Goal: Feedback & Contribution: Contribute content

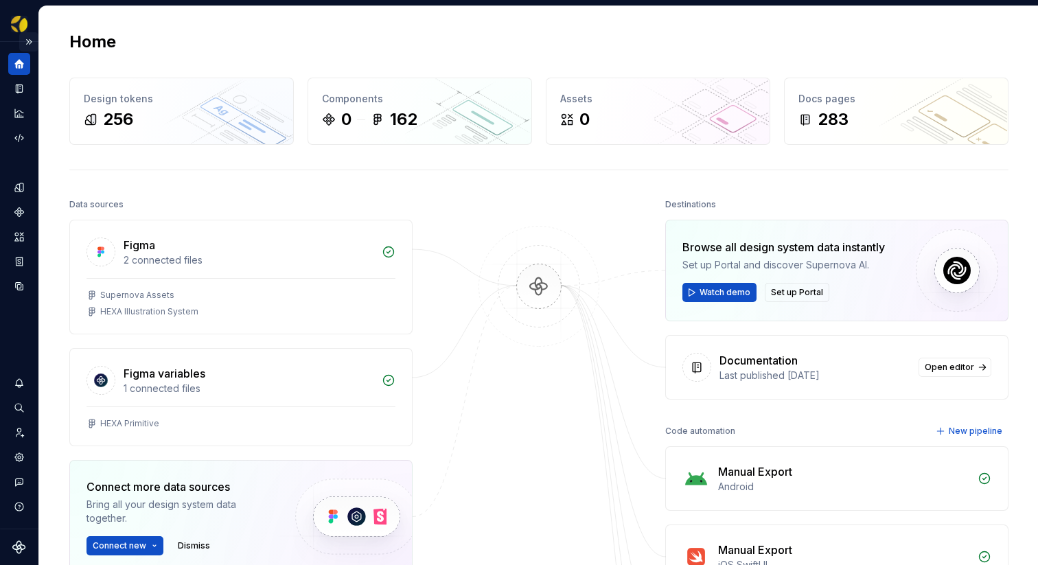
click at [27, 38] on button "Expand sidebar" at bounding box center [28, 41] width 19 height 19
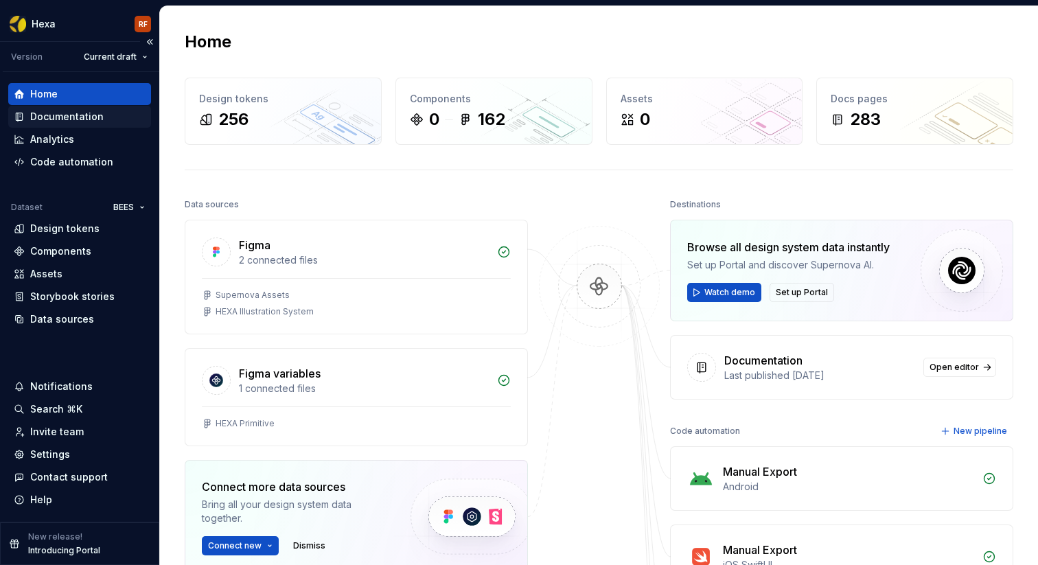
click at [67, 117] on div "Documentation" at bounding box center [66, 117] width 73 height 14
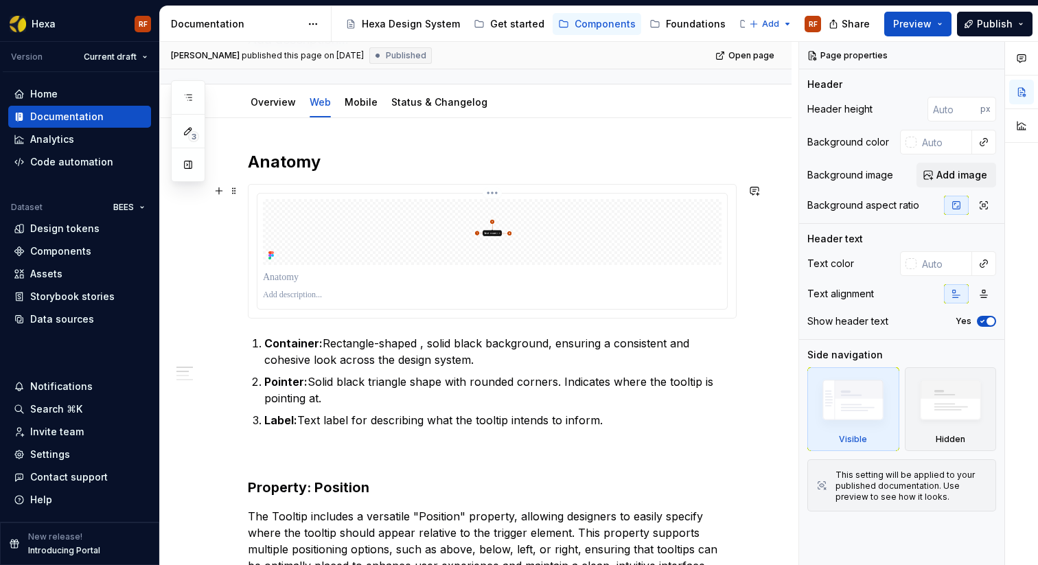
scroll to position [122, 0]
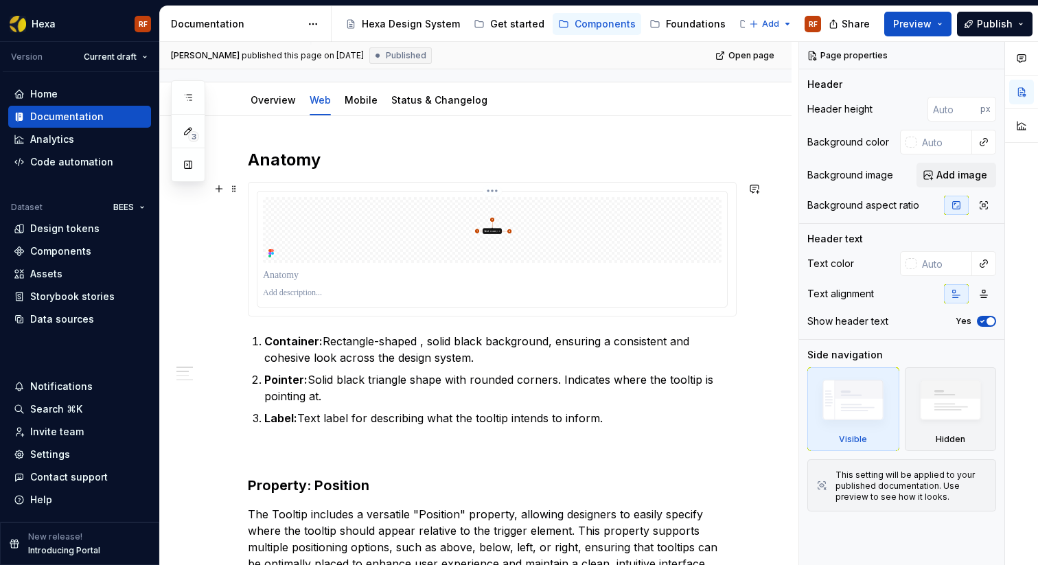
click at [521, 246] on img at bounding box center [492, 230] width 458 height 66
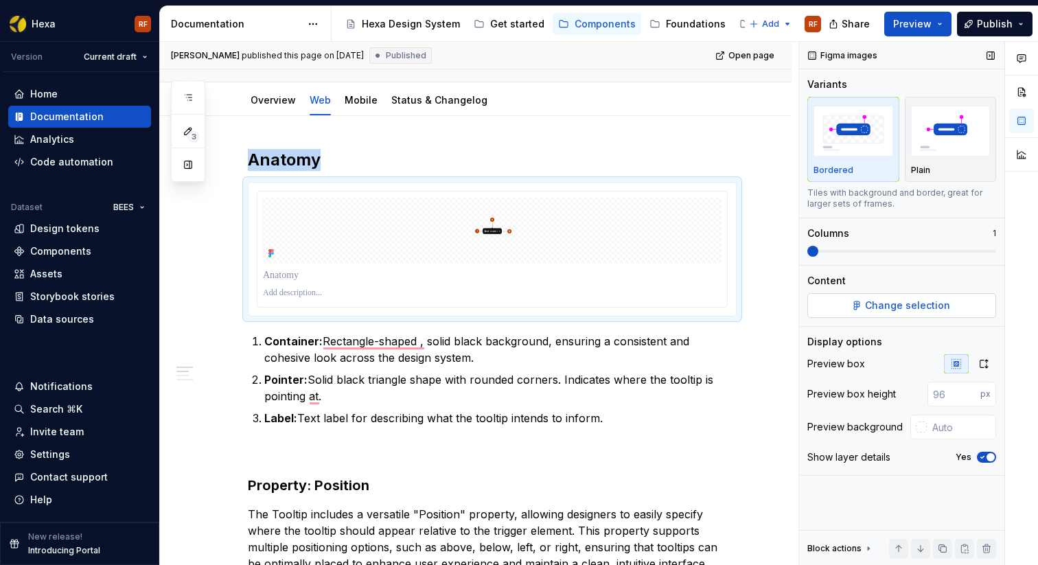
click at [937, 307] on span "Change selection" at bounding box center [907, 306] width 85 height 14
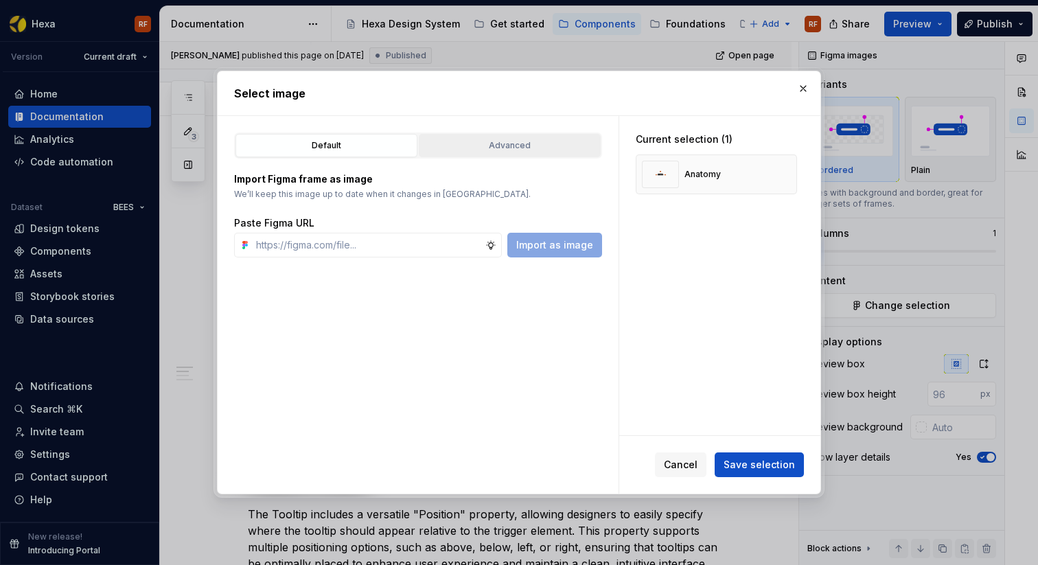
click at [517, 149] on div "Advanced" at bounding box center [509, 146] width 172 height 14
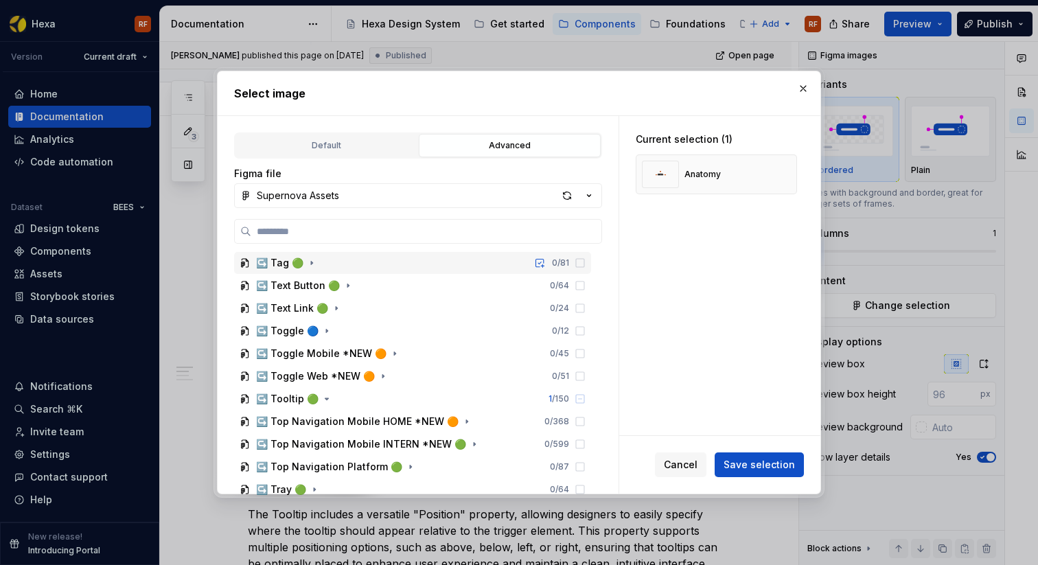
scroll to position [2089, 0]
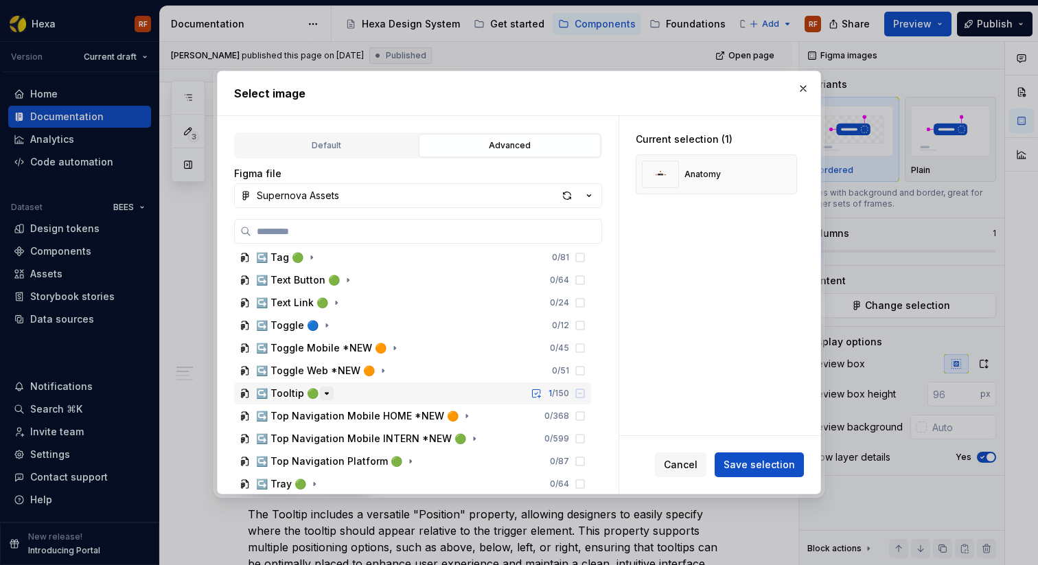
click at [323, 395] on icon "button" at bounding box center [326, 393] width 11 height 11
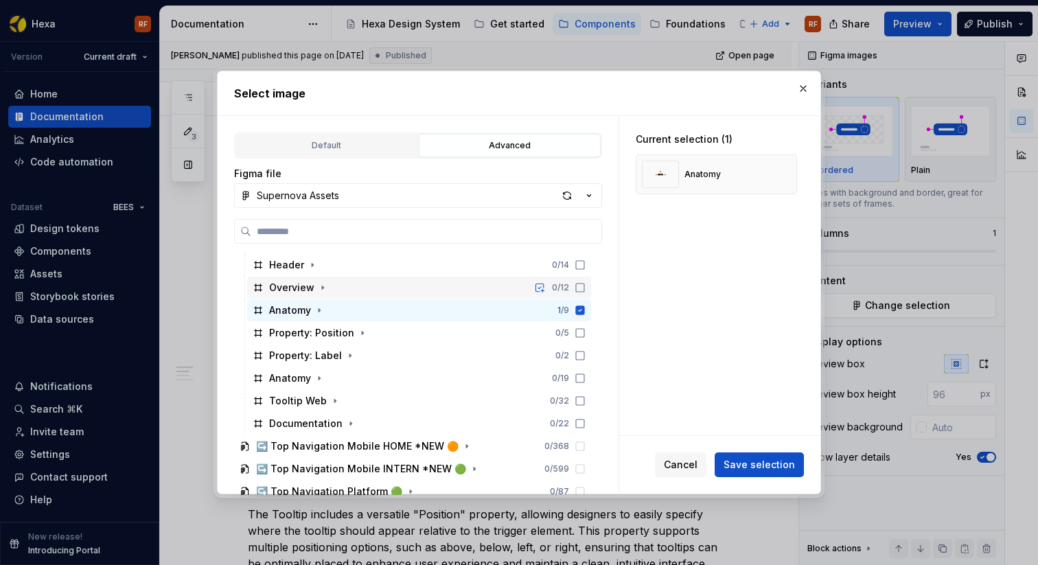
scroll to position [2338, 0]
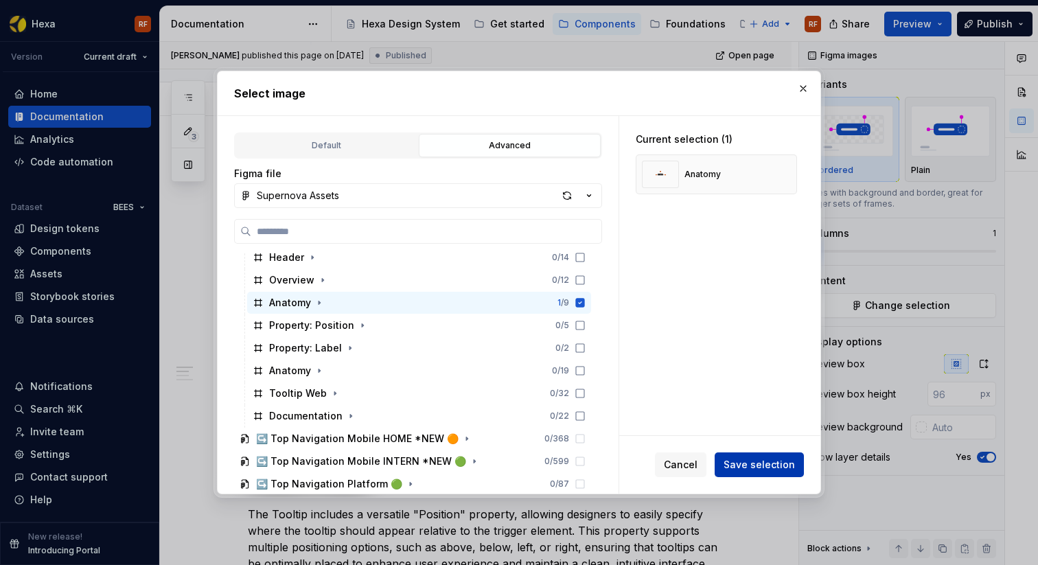
click at [744, 469] on span "Save selection" at bounding box center [758, 465] width 71 height 14
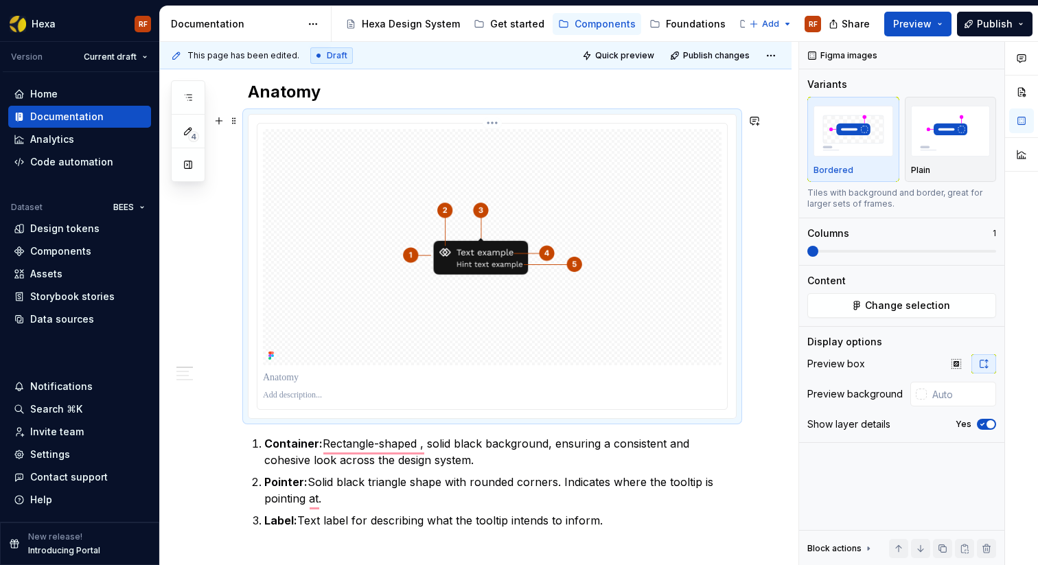
scroll to position [148, 0]
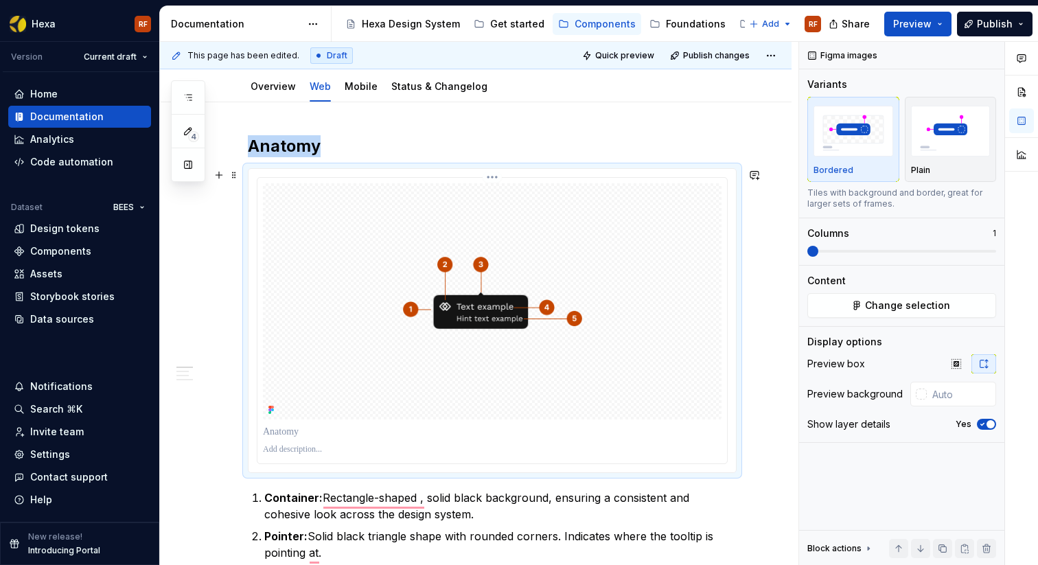
click at [517, 278] on img "To enrich screen reader interactions, please activate Accessibility in Grammarl…" at bounding box center [492, 301] width 458 height 236
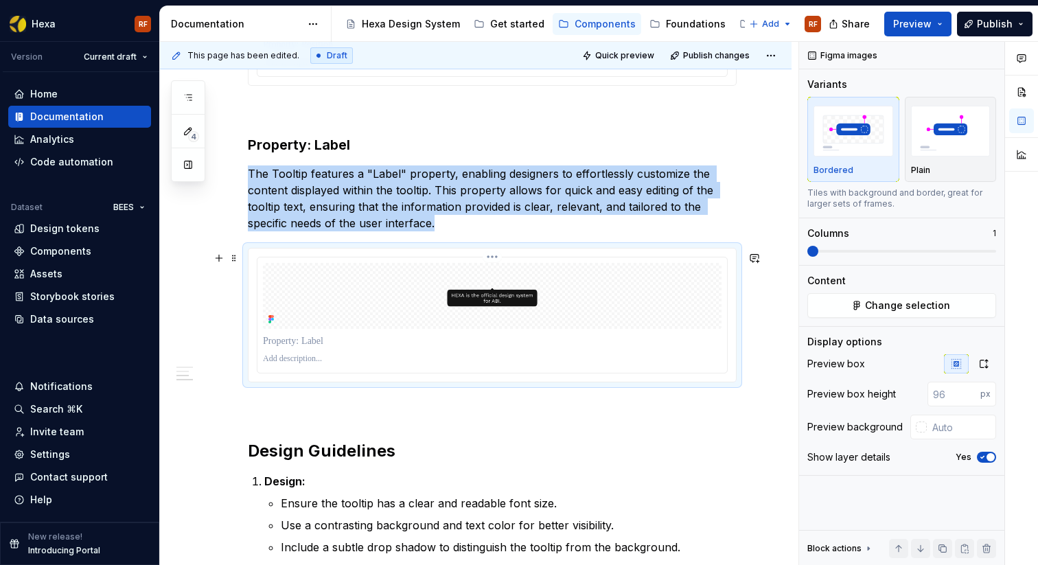
click at [509, 309] on img "To enrich screen reader interactions, please activate Accessibility in Grammarl…" at bounding box center [492, 296] width 458 height 66
click at [931, 304] on span "Change selection" at bounding box center [907, 306] width 85 height 14
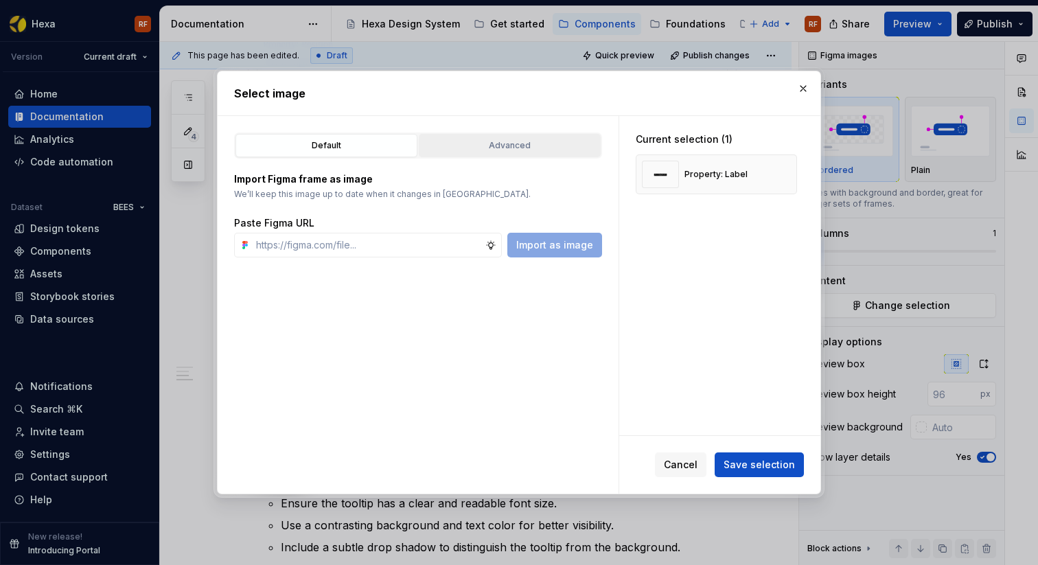
click at [506, 149] on div "Advanced" at bounding box center [509, 146] width 172 height 14
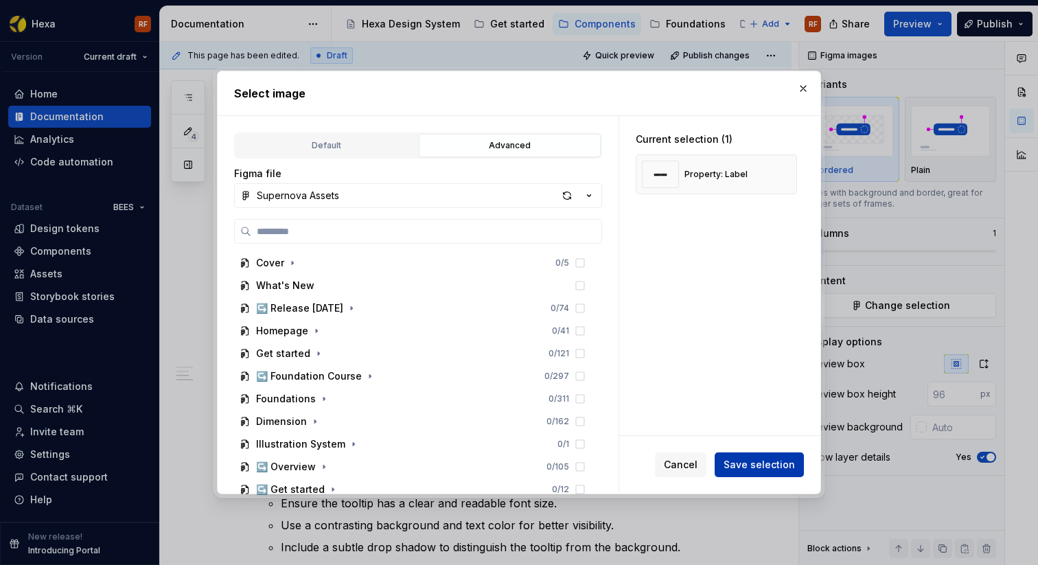
click at [775, 468] on span "Save selection" at bounding box center [758, 465] width 71 height 14
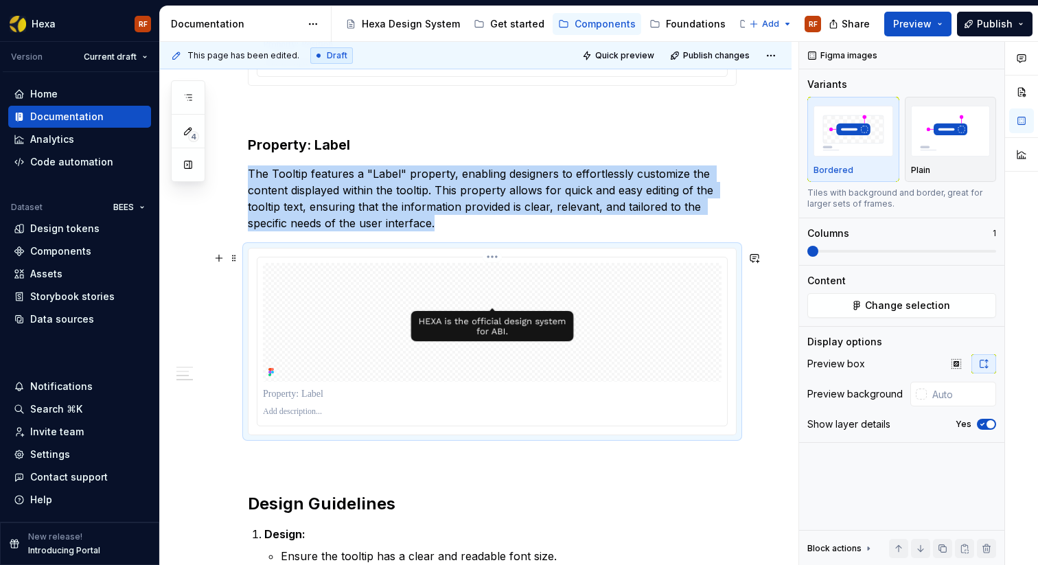
click at [576, 345] on img "To enrich screen reader interactions, please activate Accessibility in Grammarl…" at bounding box center [492, 322] width 458 height 119
click at [470, 347] on img "To enrich screen reader interactions, please activate Accessibility in Grammarl…" at bounding box center [492, 322] width 458 height 119
click at [859, 312] on button "Change selection" at bounding box center [901, 305] width 189 height 25
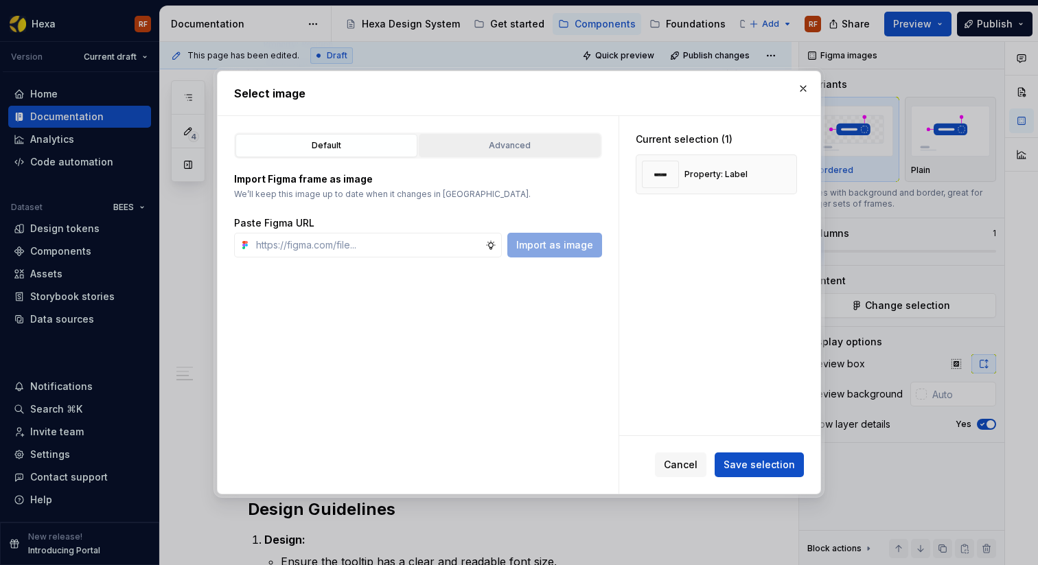
click at [436, 143] on div "Advanced" at bounding box center [509, 146] width 172 height 14
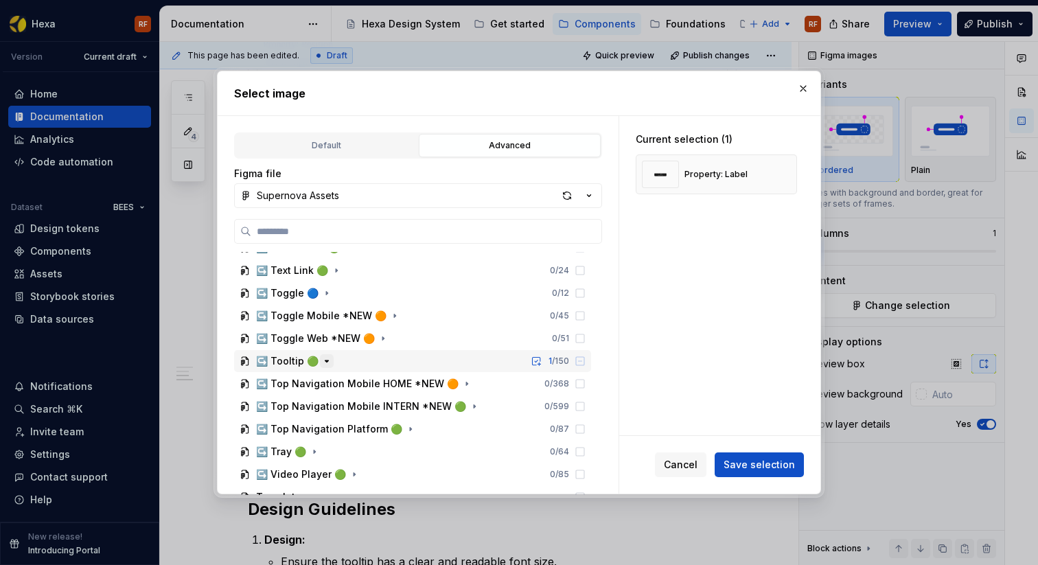
click at [321, 362] on icon "button" at bounding box center [326, 361] width 11 height 11
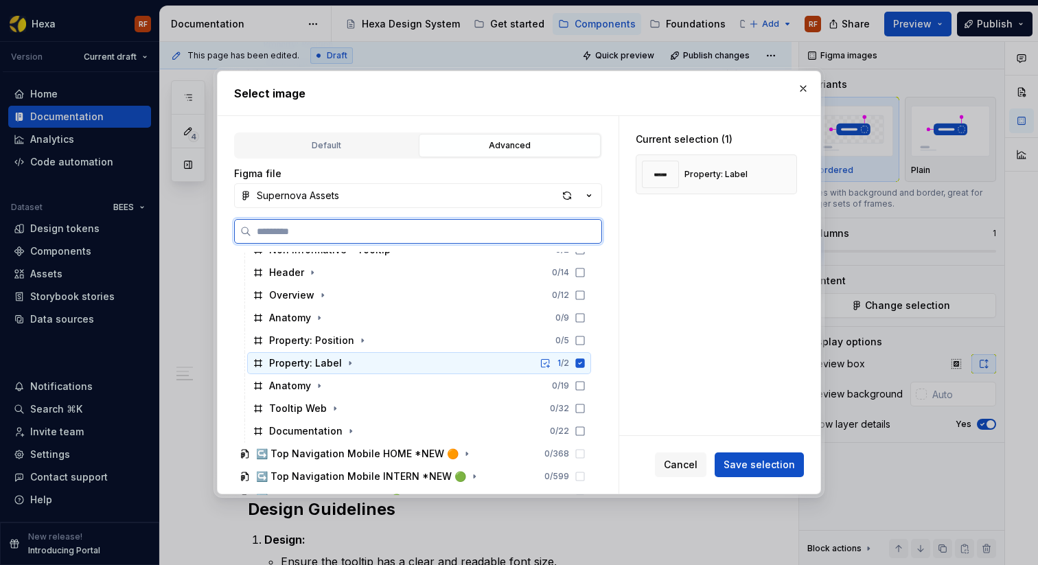
click at [380, 366] on div "Property: Label 1 / 2" at bounding box center [419, 363] width 344 height 22
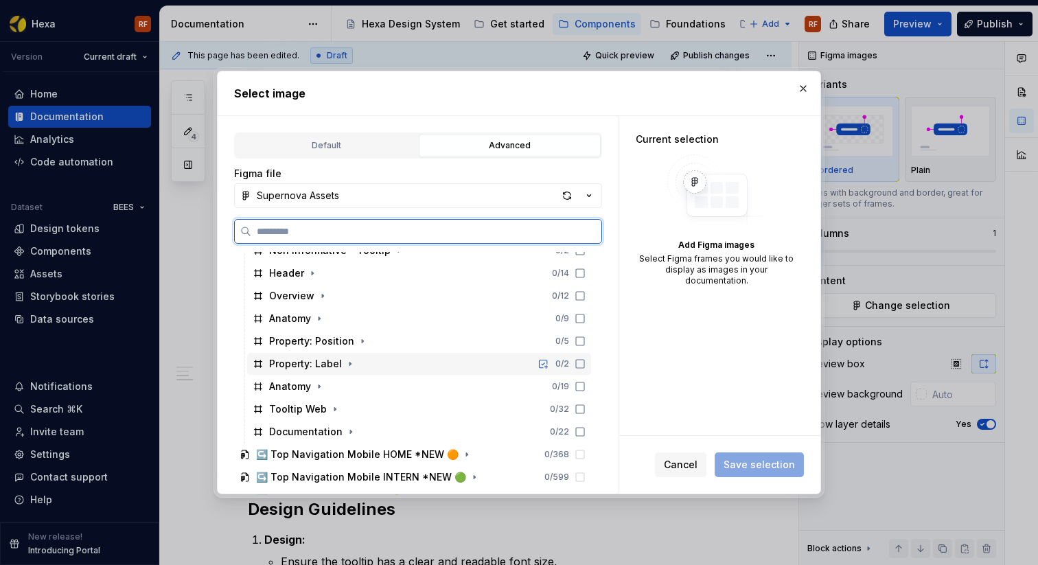
click at [389, 364] on div "Property: Label 0 / 2" at bounding box center [419, 364] width 344 height 22
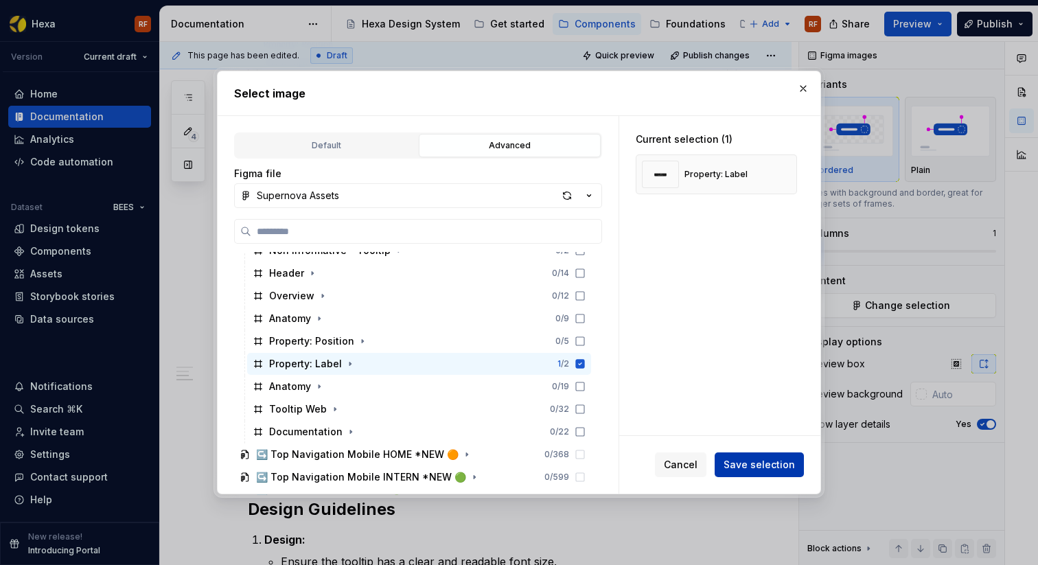
click at [730, 463] on span "Save selection" at bounding box center [758, 465] width 71 height 14
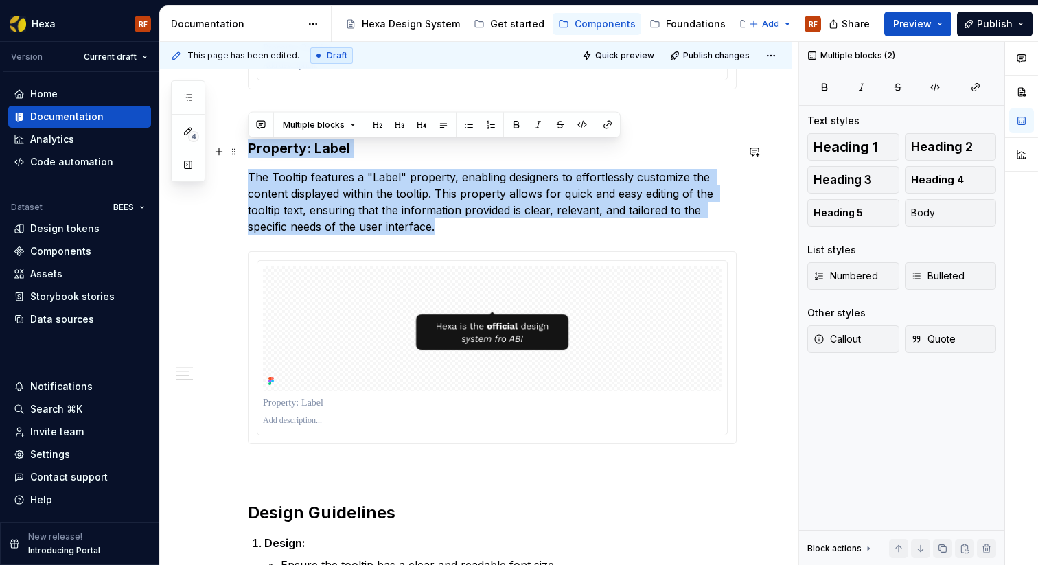
drag, startPoint x: 412, startPoint y: 233, endPoint x: 246, endPoint y: 153, distance: 184.8
click at [246, 153] on div "Anatomy Container: Rectangle-shaped , solid black background, ensuring a consis…" at bounding box center [475, 351] width 631 height 2078
click at [286, 184] on p "The Tooltip features a "Label" property, enabling designers to effortlessly cus…" at bounding box center [492, 202] width 489 height 66
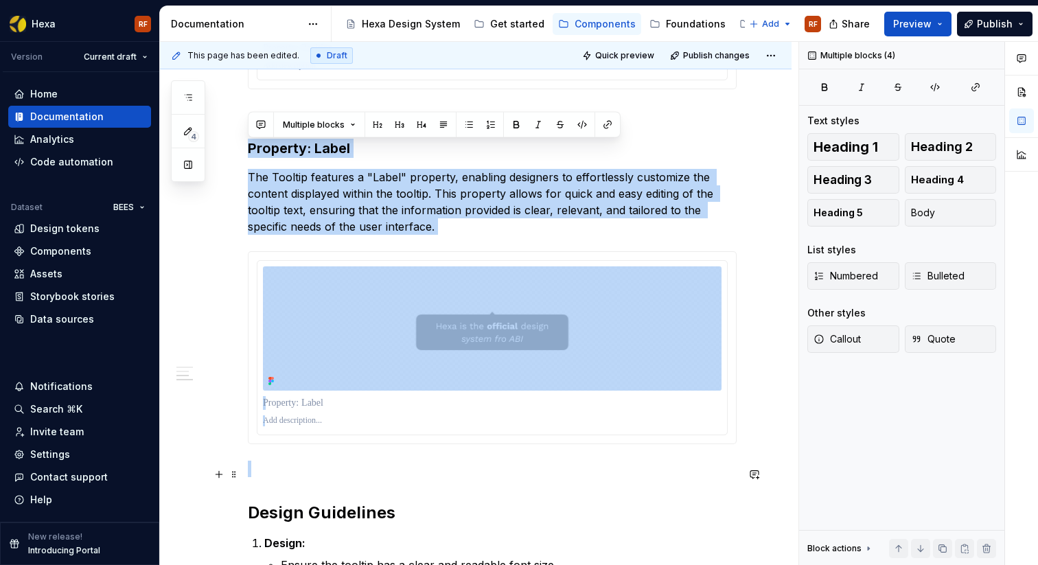
drag, startPoint x: 248, startPoint y: 149, endPoint x: 287, endPoint y: 467, distance: 320.8
click at [292, 474] on div "Anatomy Container: Rectangle-shaped , solid black background, ensuring a consis…" at bounding box center [492, 274] width 489 height 1859
click at [286, 467] on p "To enrich screen reader interactions, please activate Accessibility in Grammarl…" at bounding box center [492, 469] width 489 height 16
click at [248, 142] on h3 "Property: Label" at bounding box center [492, 148] width 489 height 19
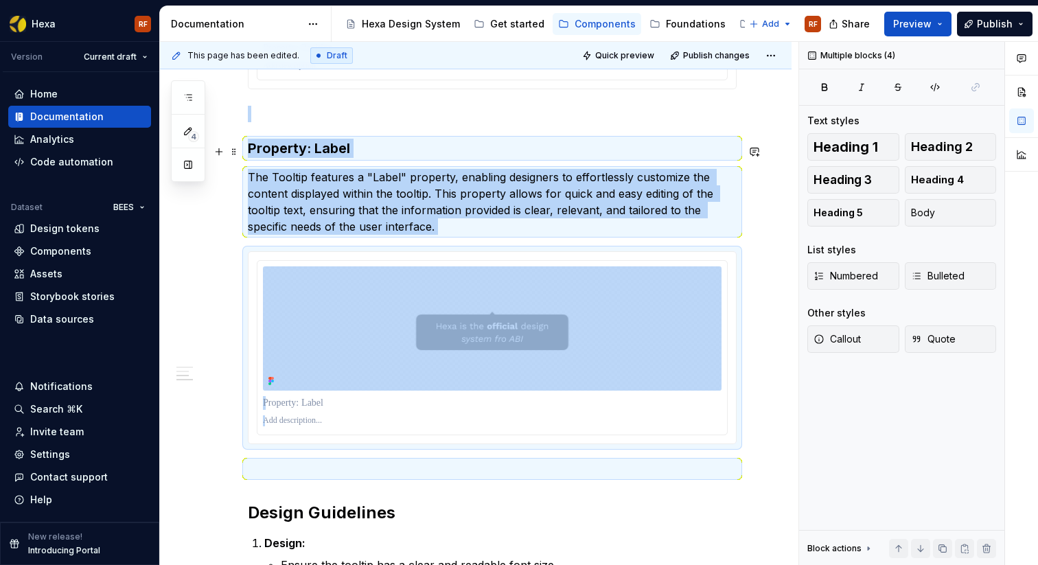
copy div "Property: Label The Tooltip features a "Label" property, enabling designers to …"
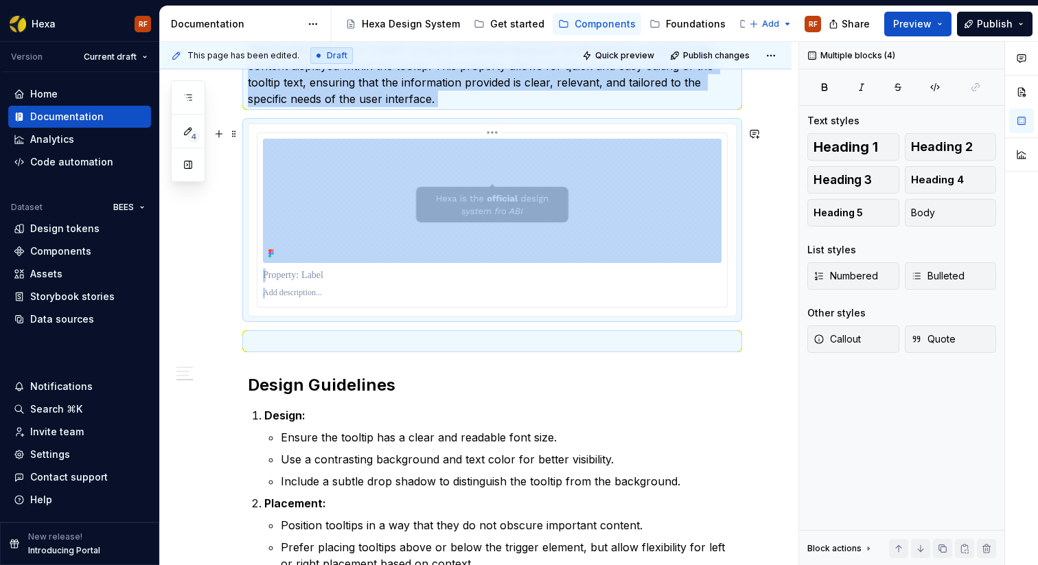
scroll to position [1067, 0]
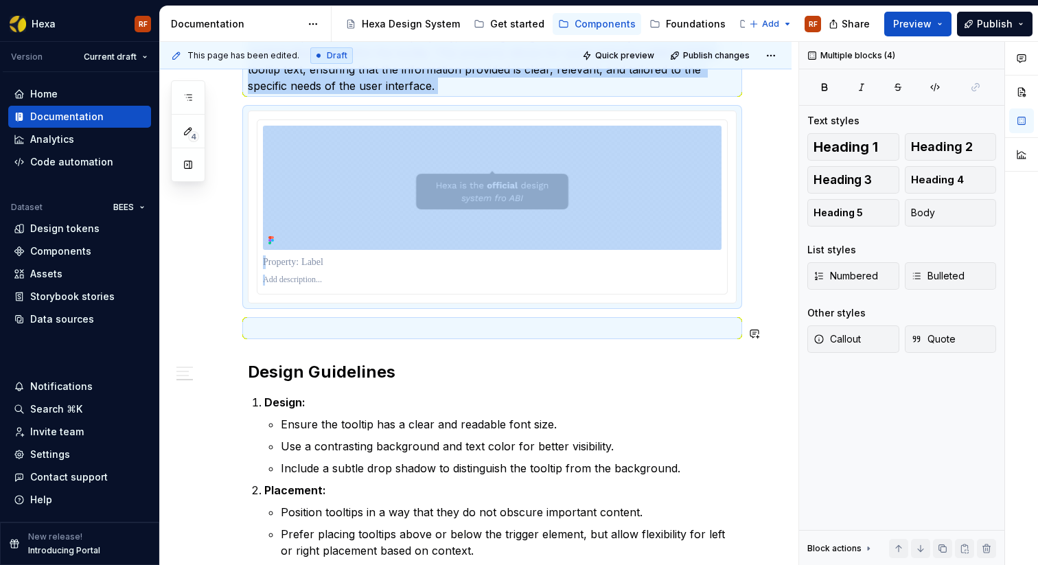
click at [261, 346] on div "Anatomy Container: Rectangle-shaped , solid black background, ensuring a consis…" at bounding box center [492, 134] width 489 height 1859
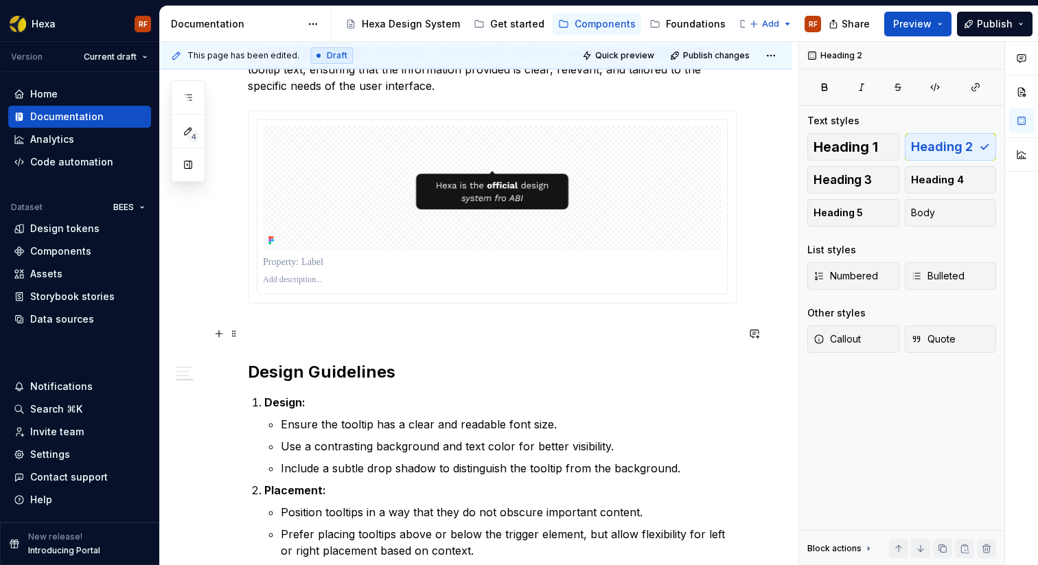
click at [275, 329] on p "To enrich screen reader interactions, please activate Accessibility in Grammarl…" at bounding box center [492, 328] width 489 height 16
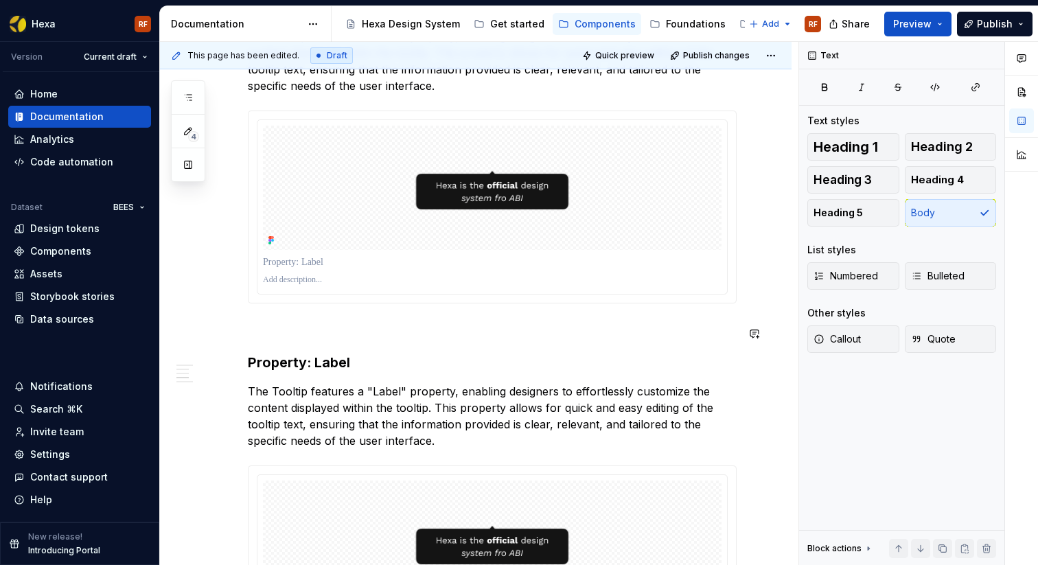
click at [314, 334] on p "To enrich screen reader interactions, please activate Accessibility in Grammarl…" at bounding box center [492, 328] width 489 height 16
type textarea "*"
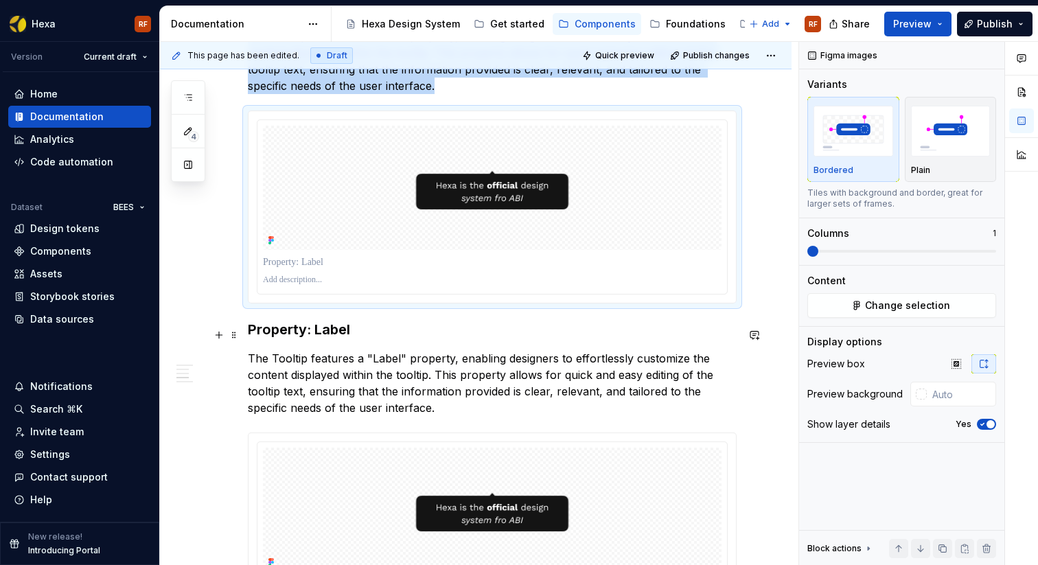
click at [248, 338] on h3 "Property: Label" at bounding box center [492, 329] width 489 height 19
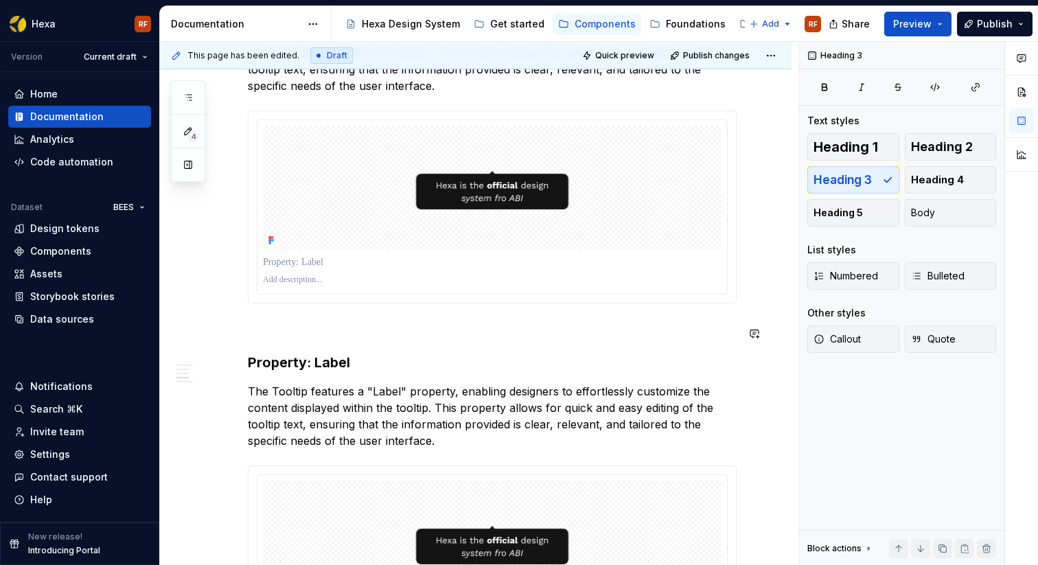
scroll to position [1123, 0]
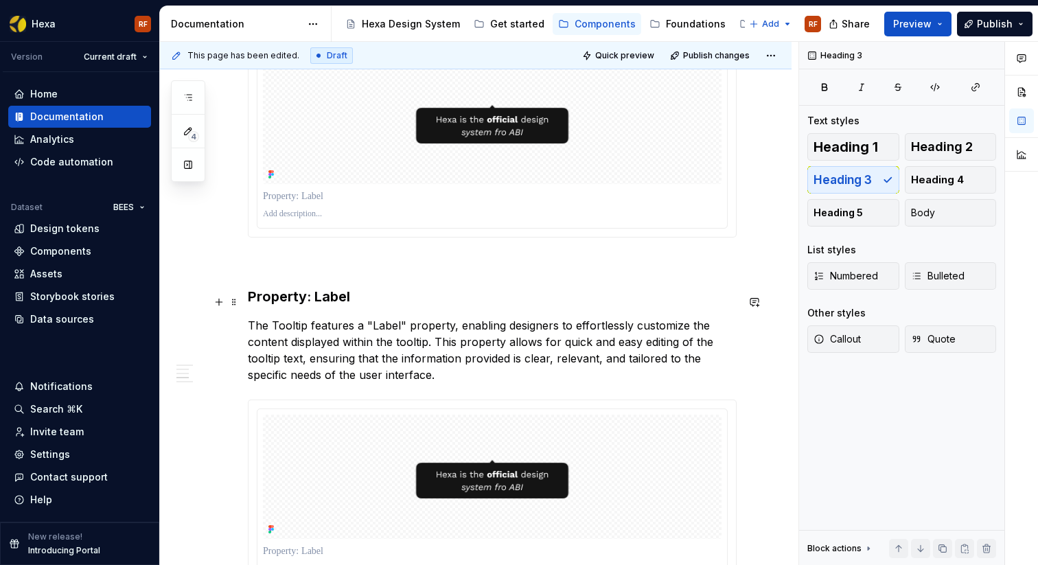
click at [342, 304] on h3 "Property: Label" at bounding box center [492, 296] width 489 height 19
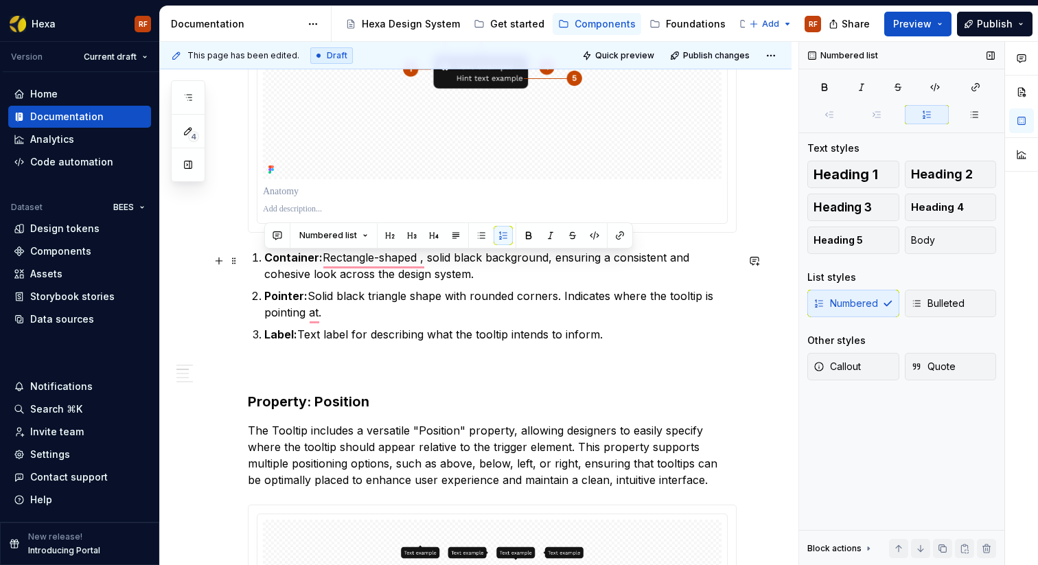
drag, startPoint x: 618, startPoint y: 338, endPoint x: 261, endPoint y: 261, distance: 364.5
click at [264, 261] on ol "Container: Rectangle-shaped , solid black background, ensuring a consistent and…" at bounding box center [500, 295] width 472 height 93
drag, startPoint x: 609, startPoint y: 338, endPoint x: 265, endPoint y: 258, distance: 353.6
click at [264, 257] on ol "Container: Rectangle-shaped , solid black background, ensuring a consistent and…" at bounding box center [500, 295] width 472 height 93
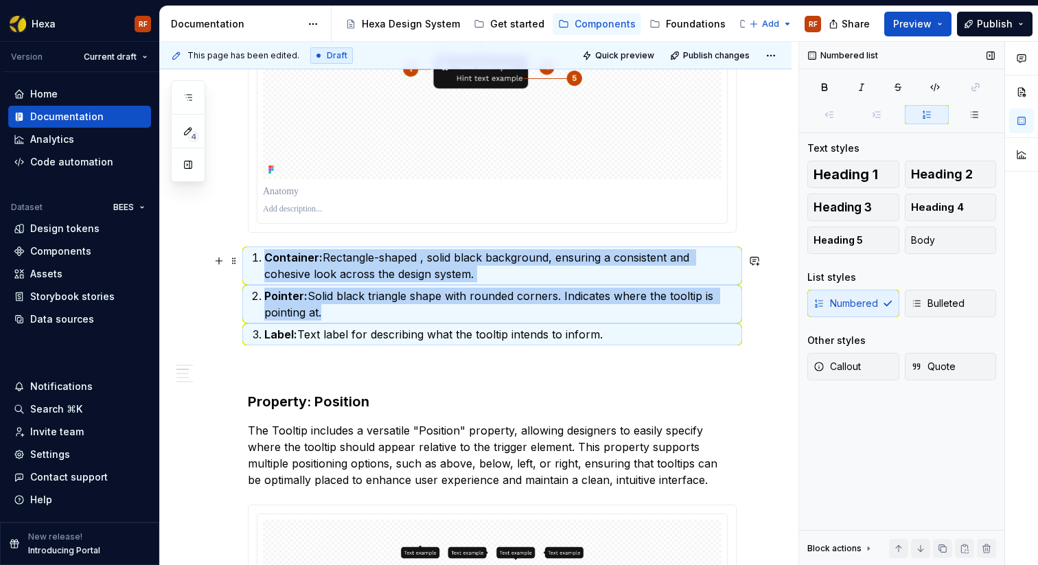
click at [327, 272] on p "Container: Rectangle-shaped , solid black background, ensuring a consistent and…" at bounding box center [500, 265] width 472 height 33
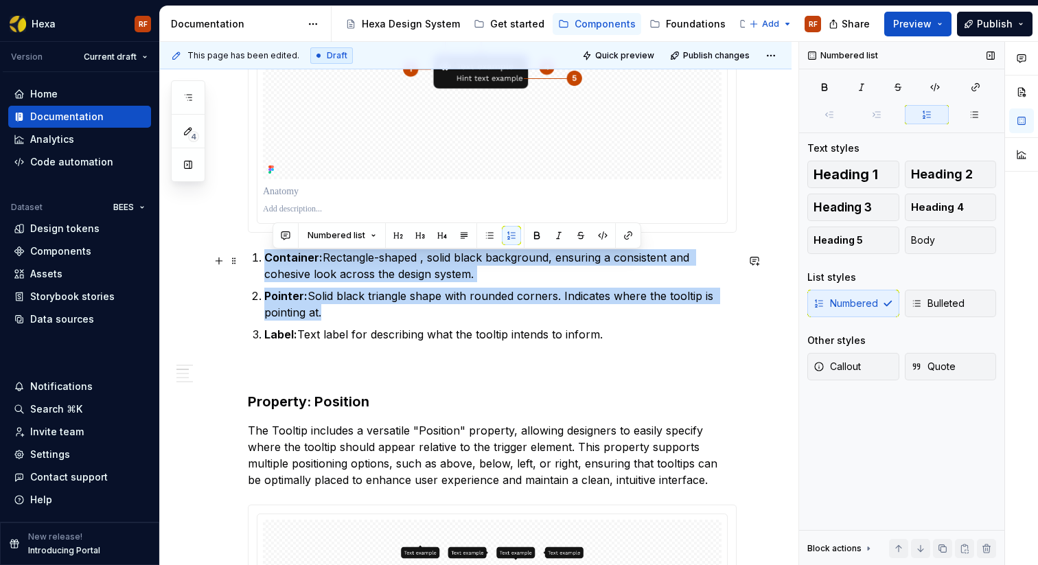
drag, startPoint x: 612, startPoint y: 339, endPoint x: 269, endPoint y: 265, distance: 351.1
click at [269, 265] on ol "Container: Rectangle-shaped , solid black background, ensuring a consistent and…" at bounding box center [500, 295] width 472 height 93
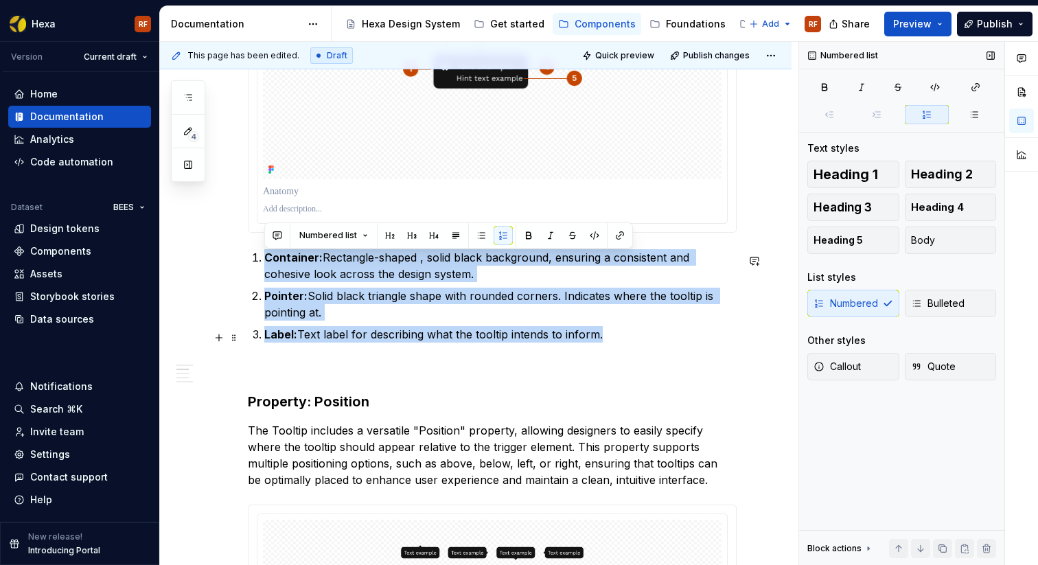
drag, startPoint x: 264, startPoint y: 259, endPoint x: 600, endPoint y: 338, distance: 345.6
click at [600, 338] on ol "Container: Rectangle-shaped , solid black background, ensuring a consistent and…" at bounding box center [500, 295] width 472 height 93
drag, startPoint x: 613, startPoint y: 338, endPoint x: 266, endPoint y: 265, distance: 354.3
click at [266, 265] on ol "Container: Rectangle-shaped , solid black background, ensuring a consistent and…" at bounding box center [500, 295] width 472 height 93
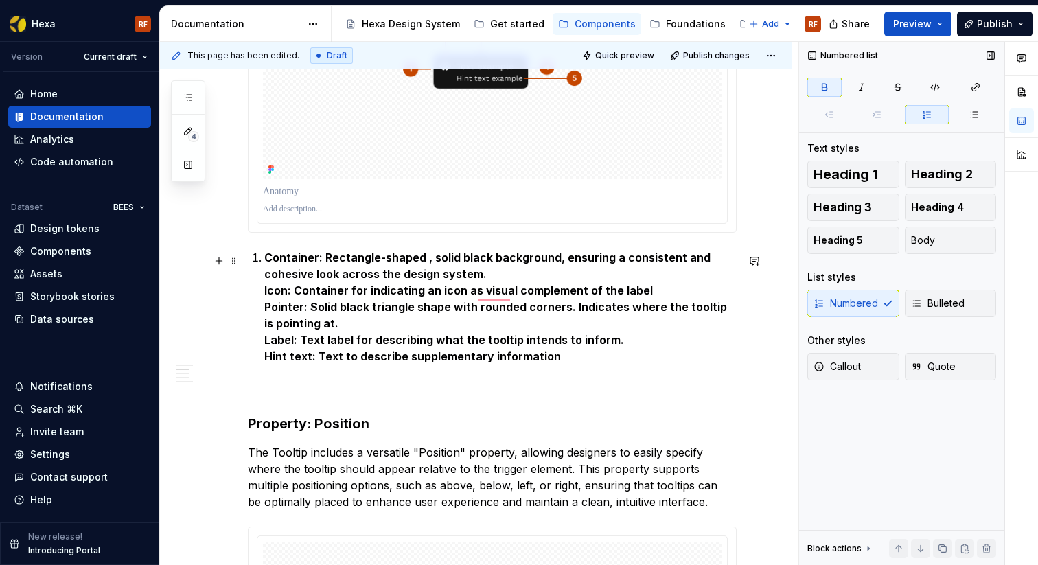
click at [500, 283] on p "Container: Rectangle-shaped , solid black background, ensuring a consistent and…" at bounding box center [500, 306] width 472 height 115
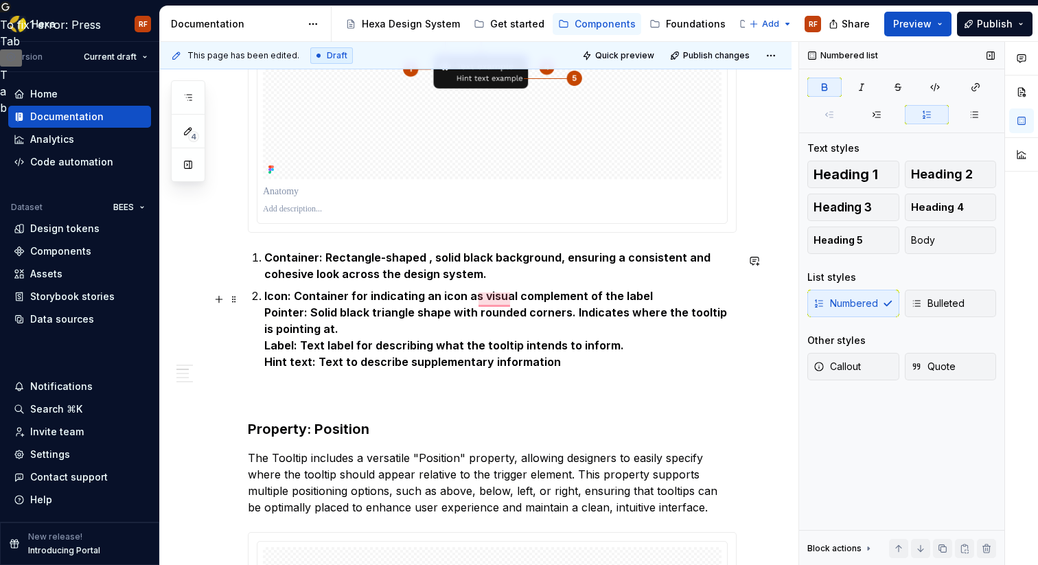
click at [654, 299] on p "Icon: Container for indicating an icon as visual complement of the label Pointe…" at bounding box center [500, 329] width 472 height 82
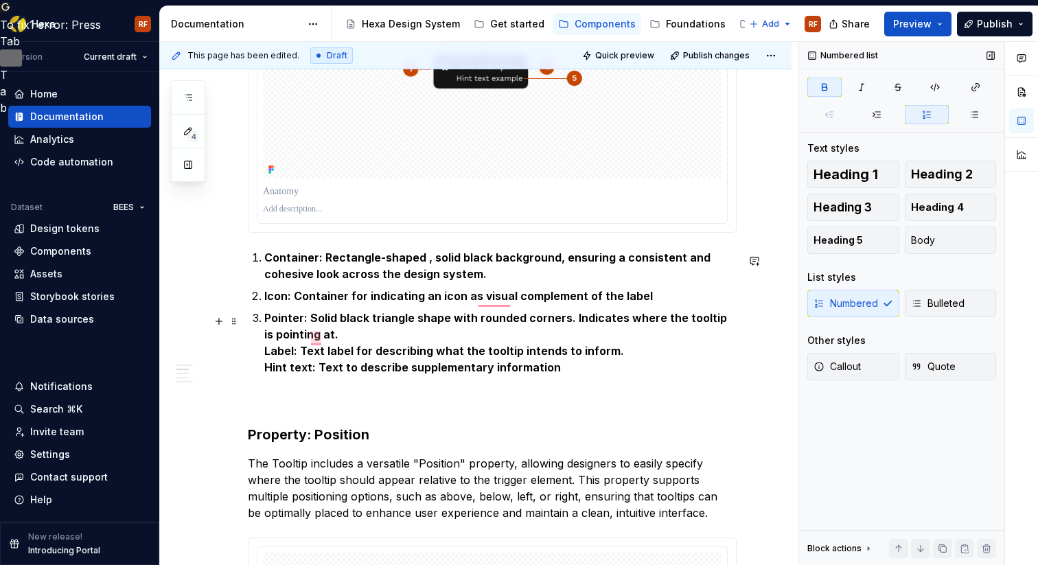
click at [345, 335] on p "Pointer: Solid black triangle shape with rounded corners. Indicates where the t…" at bounding box center [500, 343] width 472 height 66
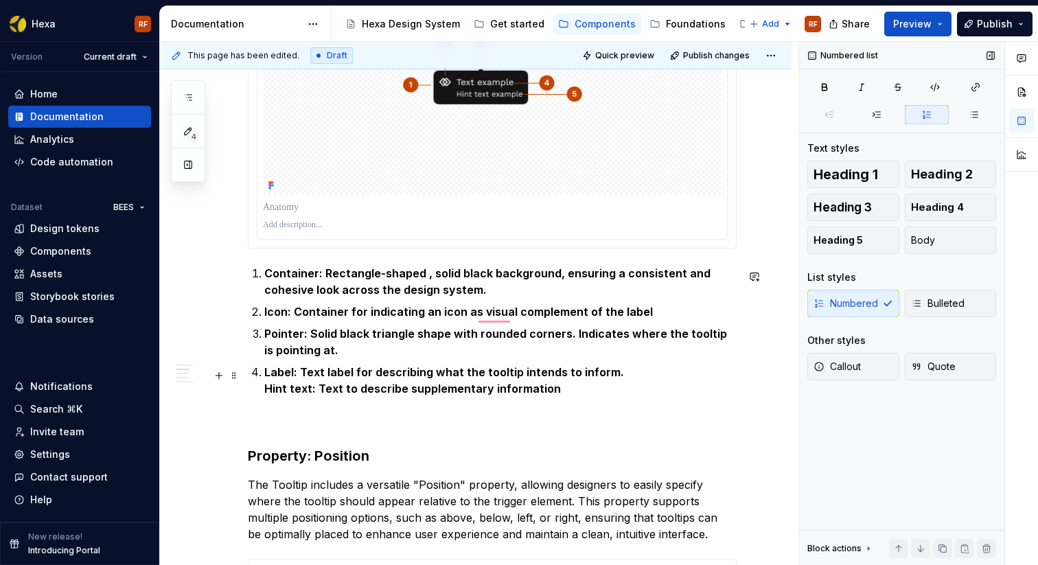
click at [265, 394] on strong "Hint text: Text to describe supplementary information" at bounding box center [412, 389] width 296 height 14
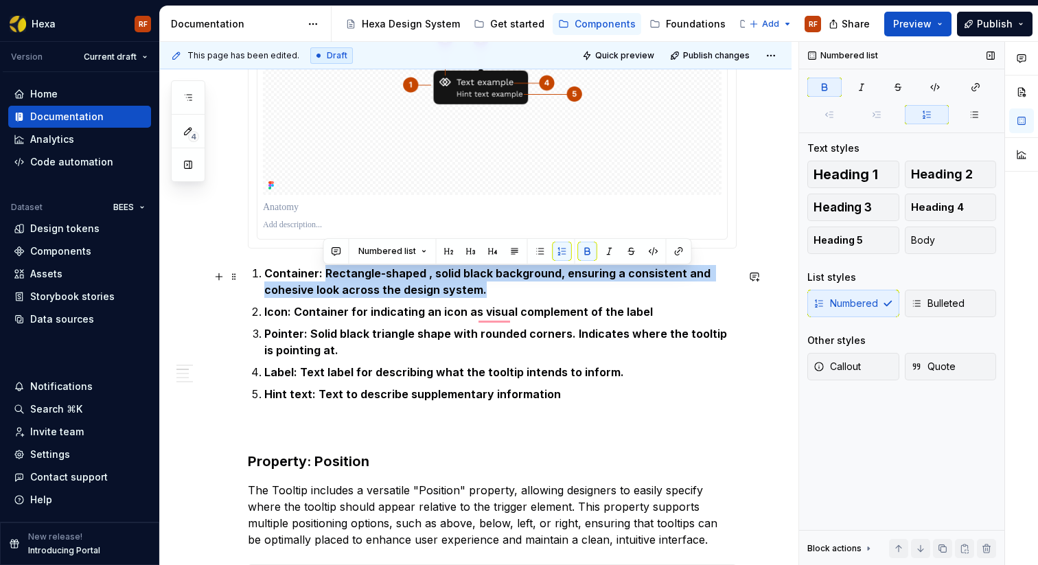
drag, startPoint x: 324, startPoint y: 277, endPoint x: 486, endPoint y: 292, distance: 162.6
click at [486, 292] on p "Container: Rectangle-shaped , solid black background, ensuring a consistent and…" at bounding box center [500, 281] width 472 height 33
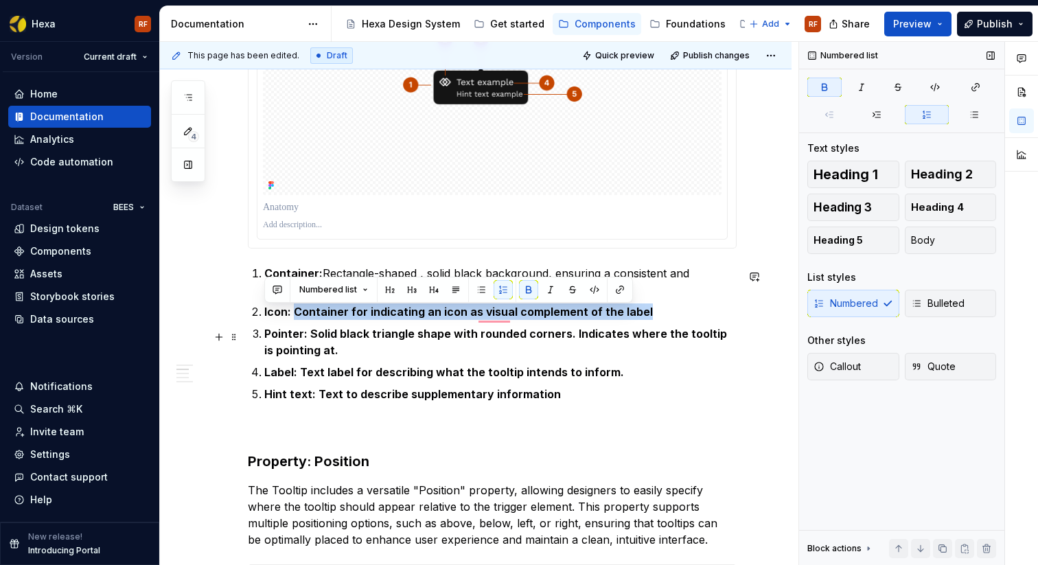
drag, startPoint x: 294, startPoint y: 315, endPoint x: 652, endPoint y: 323, distance: 357.7
click at [652, 323] on ol "Container: Rectangle-shaped , solid black background, ensuring a consistent and…" at bounding box center [500, 333] width 472 height 137
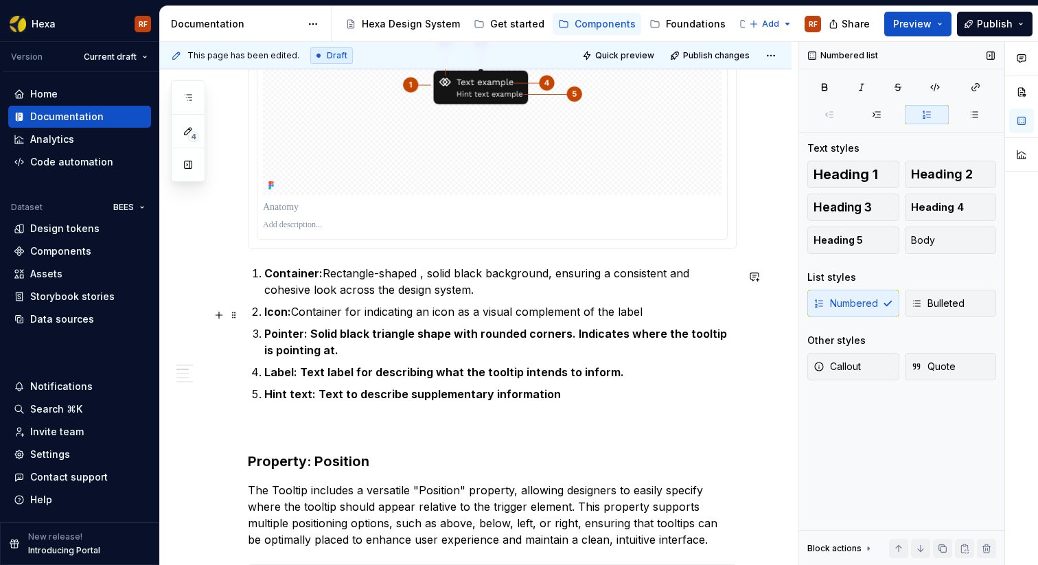
click at [649, 309] on p "Icon: Container for indicating an icon as a visual complement of the label" at bounding box center [500, 311] width 472 height 16
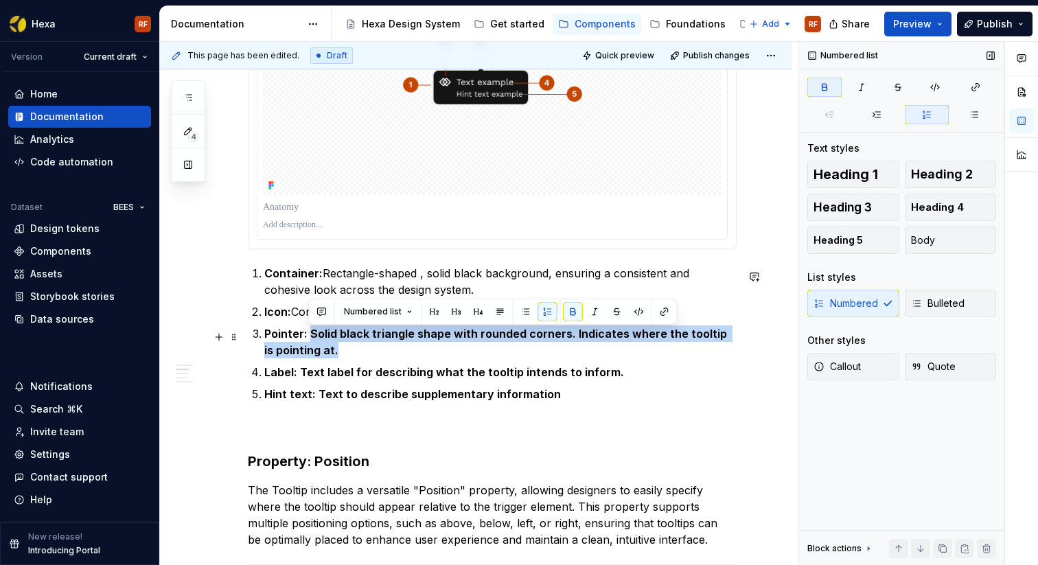
drag, startPoint x: 309, startPoint y: 336, endPoint x: 337, endPoint y: 350, distance: 31.6
click at [337, 350] on p "Pointer: Solid black triangle shape with rounded corners. Indicates where the t…" at bounding box center [500, 341] width 472 height 33
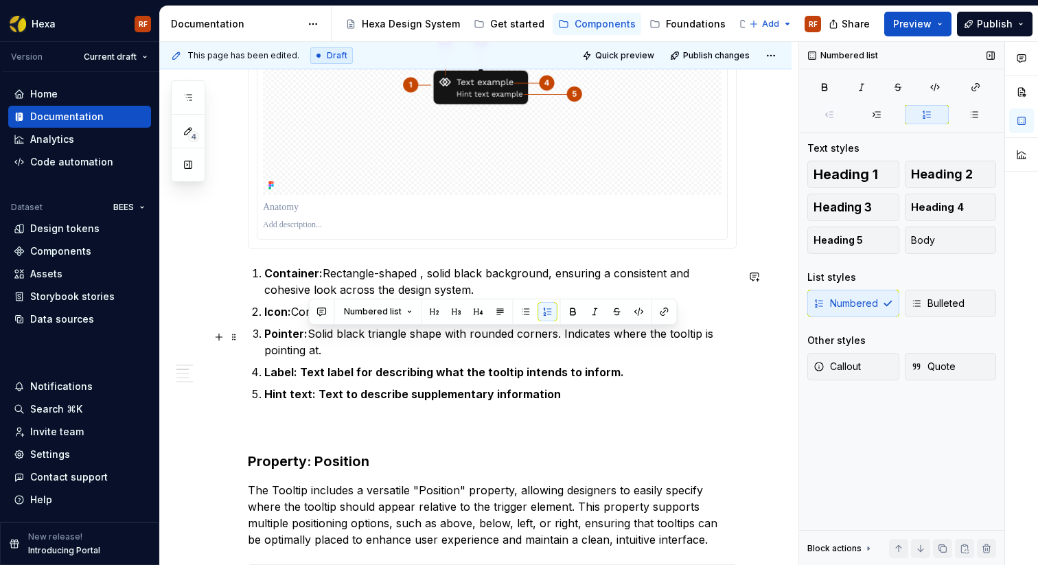
click at [389, 348] on p "Pointer: Solid black triangle shape with rounded corners. Indicates where the t…" at bounding box center [500, 341] width 472 height 33
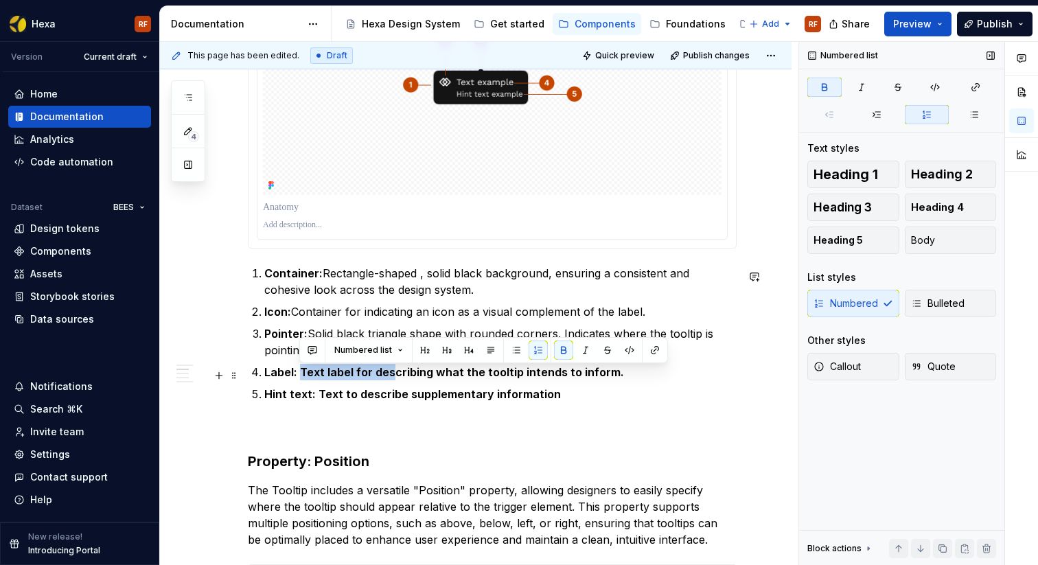
drag, startPoint x: 302, startPoint y: 376, endPoint x: 388, endPoint y: 375, distance: 86.5
click at [388, 375] on strong "Label: Text label for describing what the tooltip intends to inform." at bounding box center [444, 372] width 360 height 14
click at [382, 375] on strong "Label: Text label for describing what the tooltip intends to inform." at bounding box center [444, 372] width 360 height 14
drag, startPoint x: 301, startPoint y: 375, endPoint x: 616, endPoint y: 380, distance: 315.1
click at [616, 380] on p "Label: Text label for describing what the tooltip intends to inform." at bounding box center [500, 372] width 472 height 16
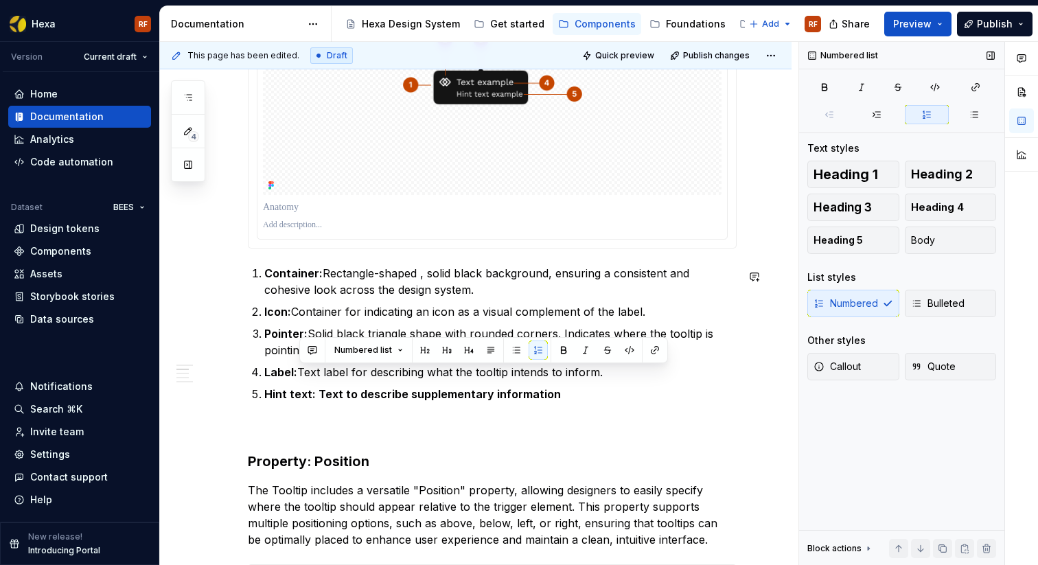
click at [376, 401] on strong "Hint text: Text to describe supplementary information" at bounding box center [412, 394] width 296 height 14
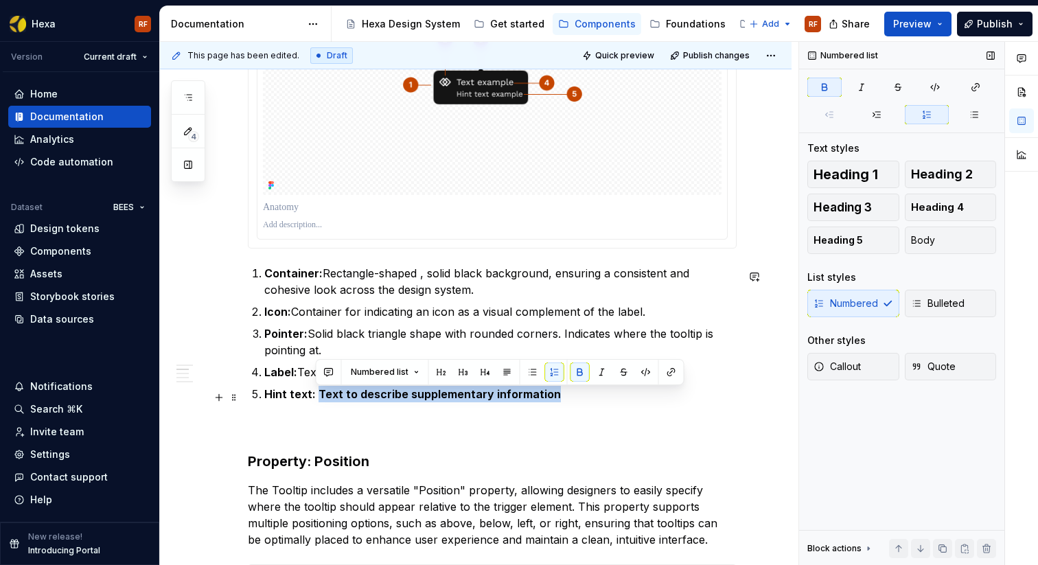
drag, startPoint x: 331, startPoint y: 397, endPoint x: 570, endPoint y: 401, distance: 239.5
click at [570, 401] on p "Hint text: Text to describe supplementary information" at bounding box center [500, 394] width 472 height 16
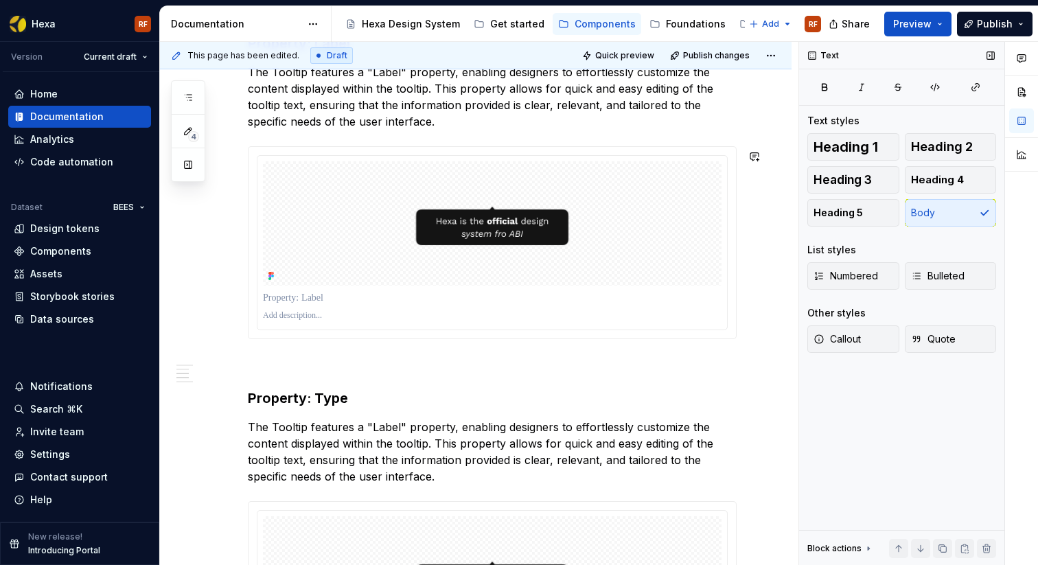
scroll to position [1073, 0]
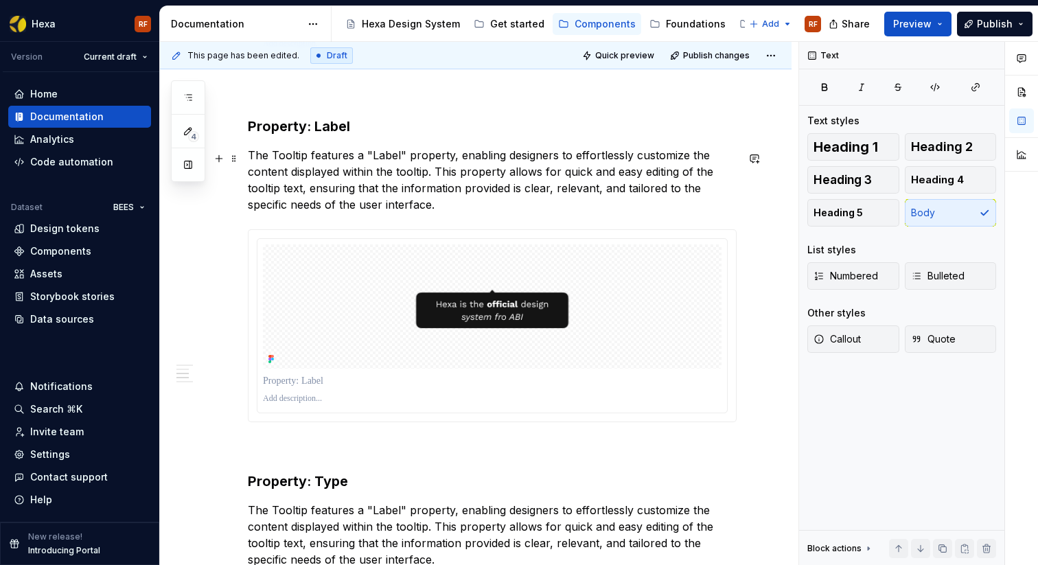
click at [343, 188] on p "The Tooltip features a "Label" property, enabling designers to effortlessly cus…" at bounding box center [492, 180] width 489 height 66
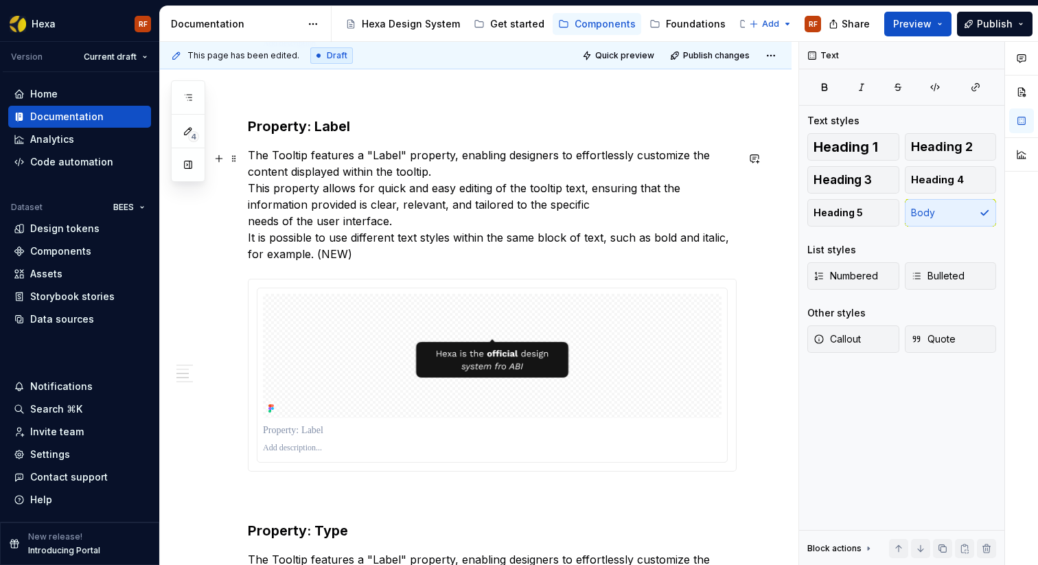
click at [458, 223] on p "The Tooltip features a "Label" property, enabling designers to effortlessly cus…" at bounding box center [492, 204] width 489 height 115
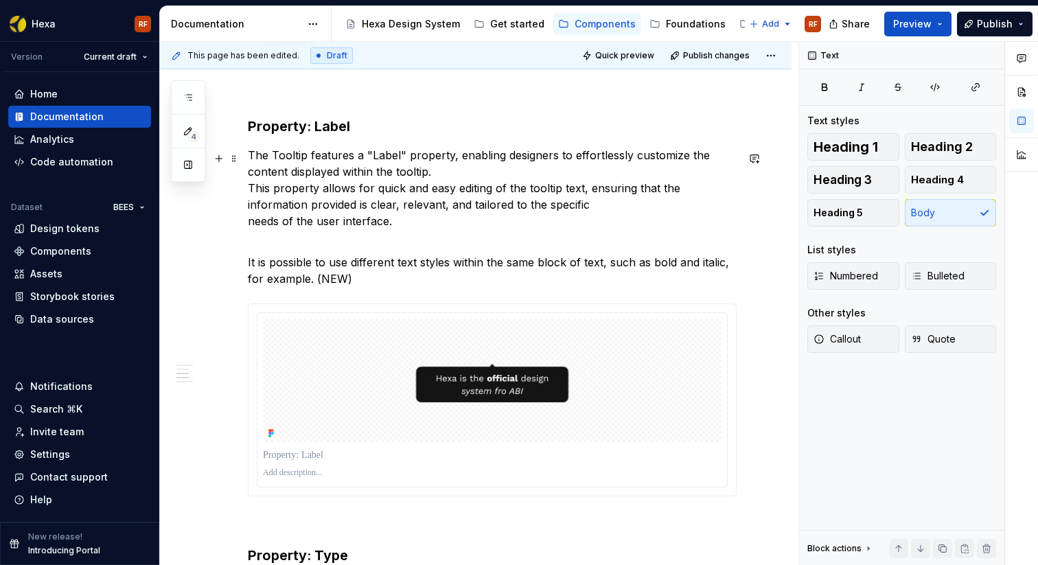
click at [250, 191] on p "The Tooltip features a "Label" property, enabling designers to effortlessly cus…" at bounding box center [492, 188] width 489 height 82
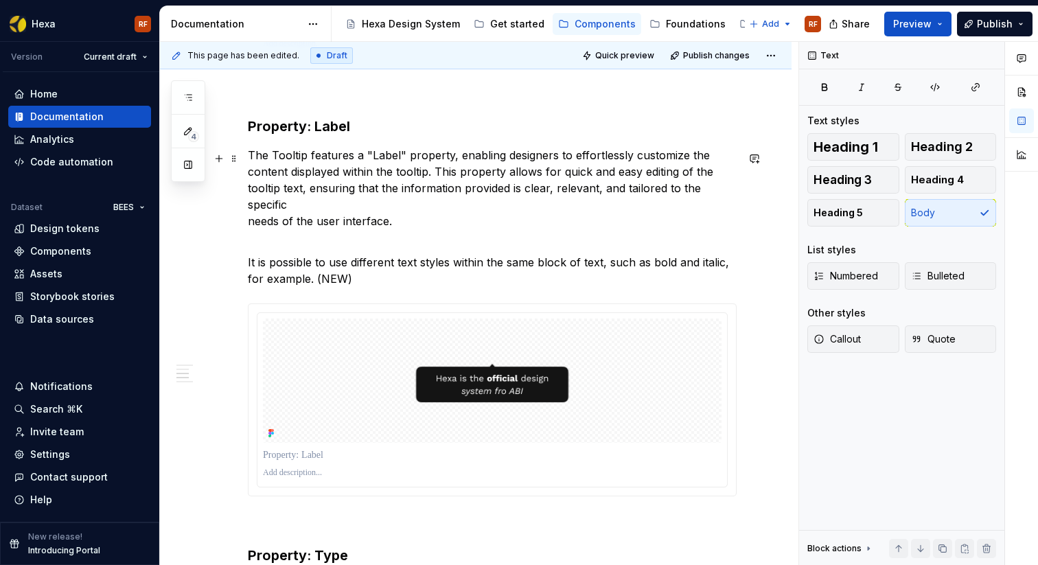
click at [397, 172] on p "The Tooltip features a "Label" property, enabling designers to effortlessly cus…" at bounding box center [492, 188] width 489 height 82
drag, startPoint x: 400, startPoint y: 176, endPoint x: 406, endPoint y: 185, distance: 10.9
click at [399, 178] on p "The Tooltip features a "Label" property, enabling designers to effortlessly cus…" at bounding box center [492, 188] width 489 height 82
click at [249, 250] on p "It is possible to use different text styles within the same block of text, such…" at bounding box center [492, 261] width 489 height 49
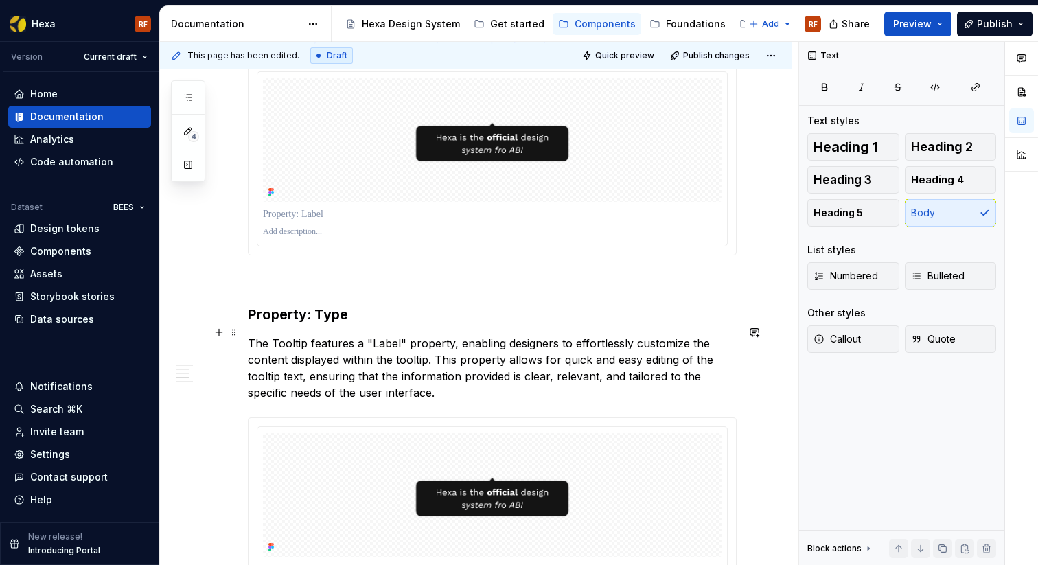
click at [373, 366] on p "The Tooltip features a "Label" property, enabling designers to effortlessly cus…" at bounding box center [492, 368] width 489 height 66
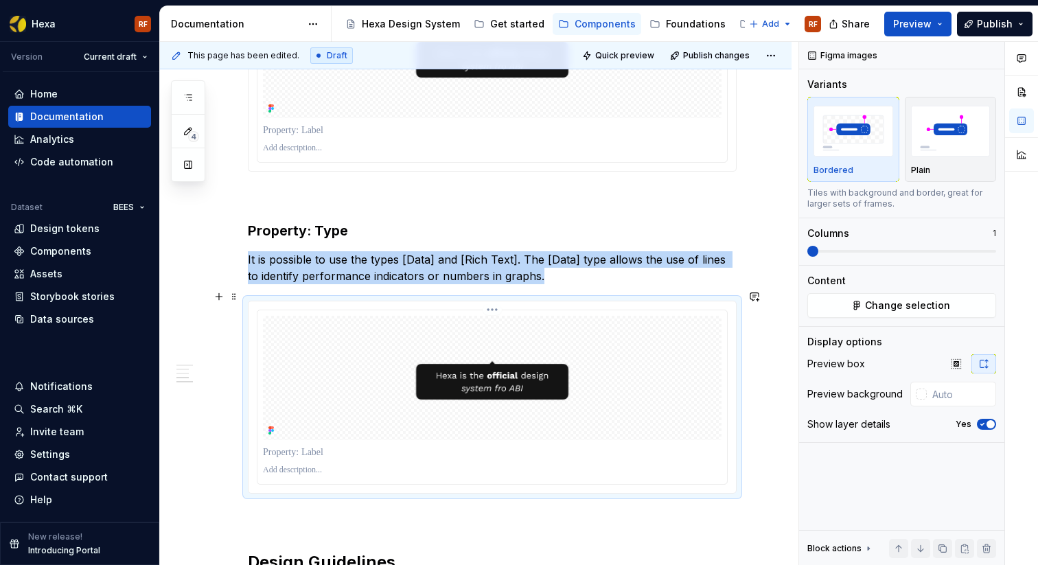
click at [603, 382] on img "To enrich screen reader interactions, please activate Accessibility in Grammarl…" at bounding box center [492, 378] width 458 height 124
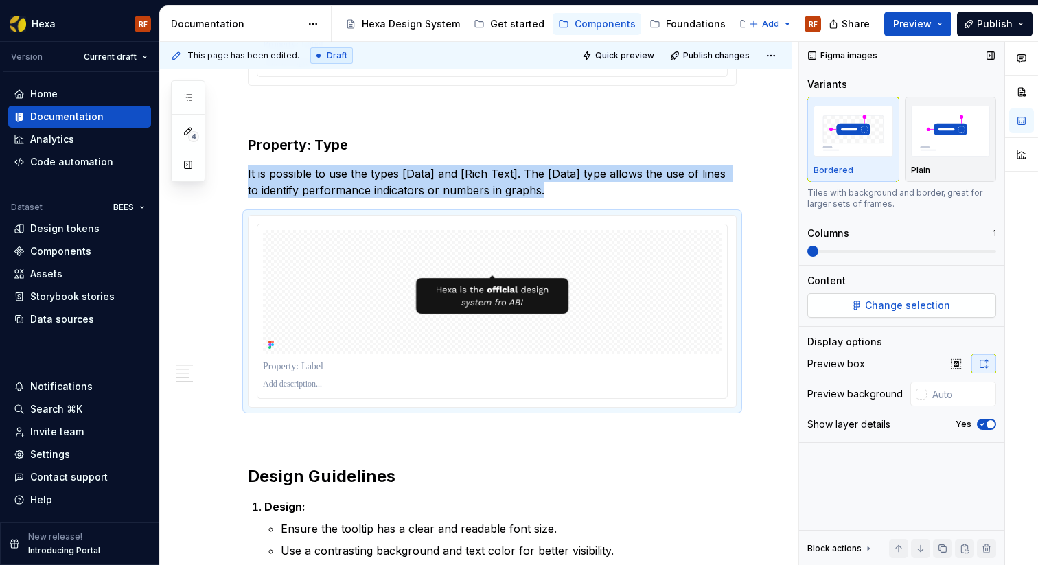
click at [917, 306] on span "Change selection" at bounding box center [907, 306] width 85 height 14
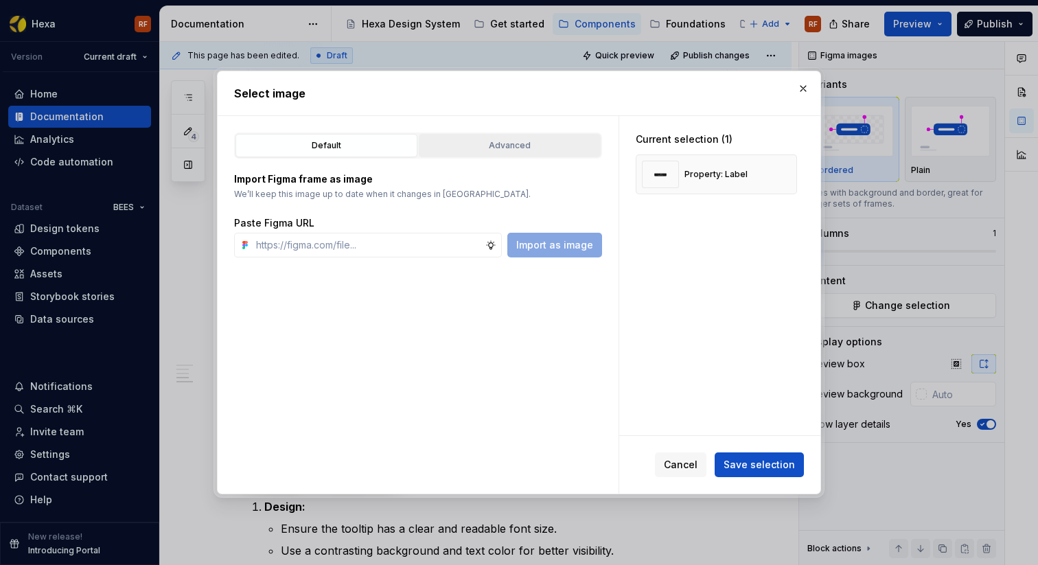
click at [468, 151] on div "Advanced" at bounding box center [509, 146] width 172 height 14
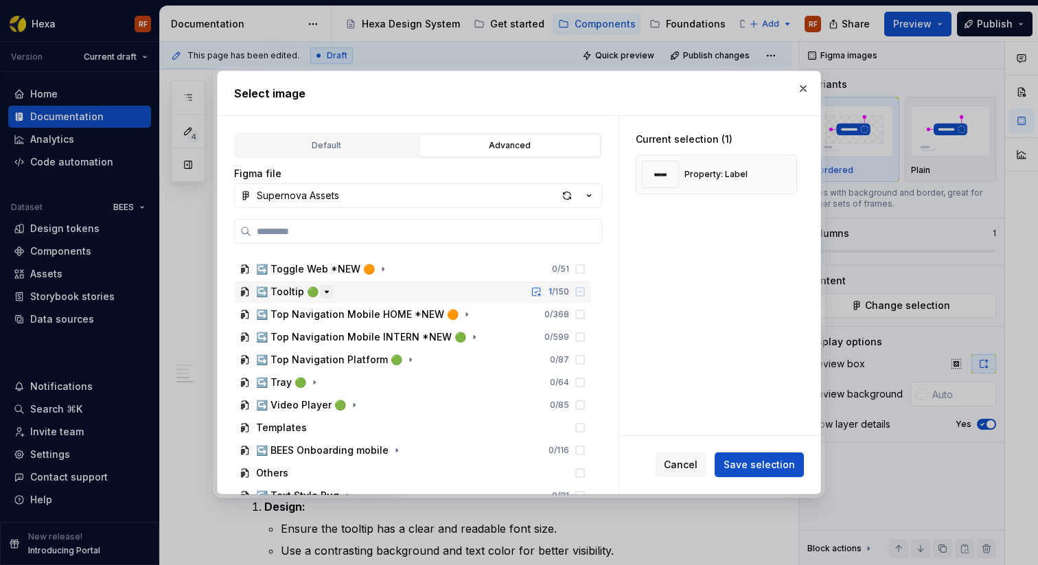
click at [321, 292] on icon "button" at bounding box center [326, 291] width 11 height 11
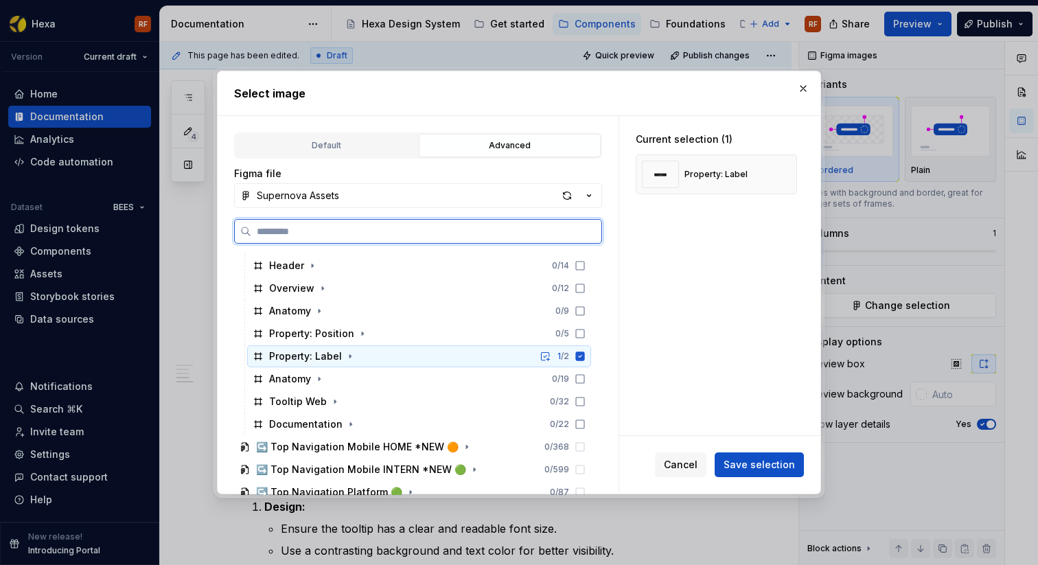
click at [585, 359] on icon at bounding box center [580, 355] width 9 height 9
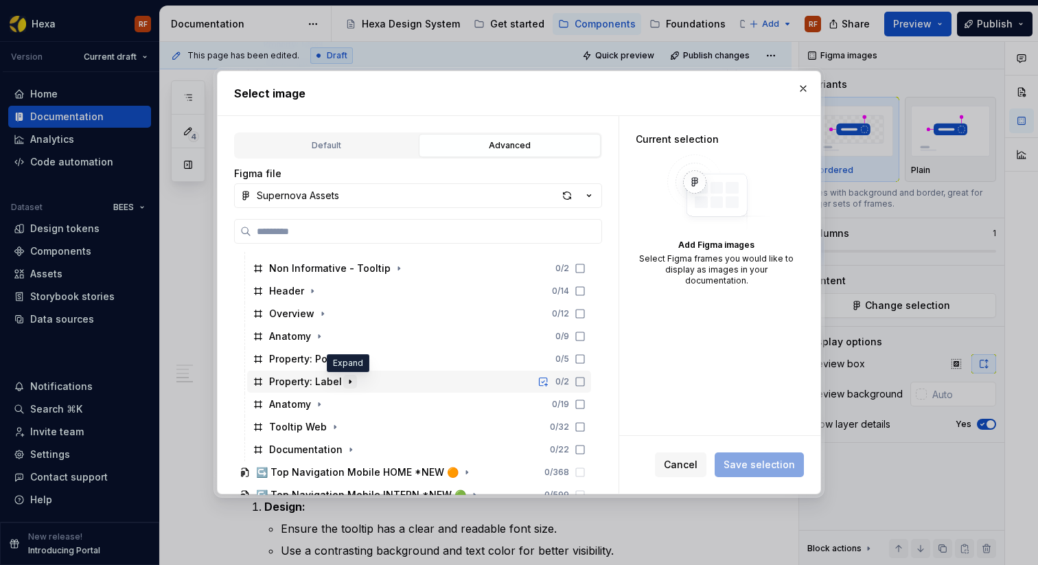
click at [349, 382] on icon "button" at bounding box center [350, 381] width 11 height 11
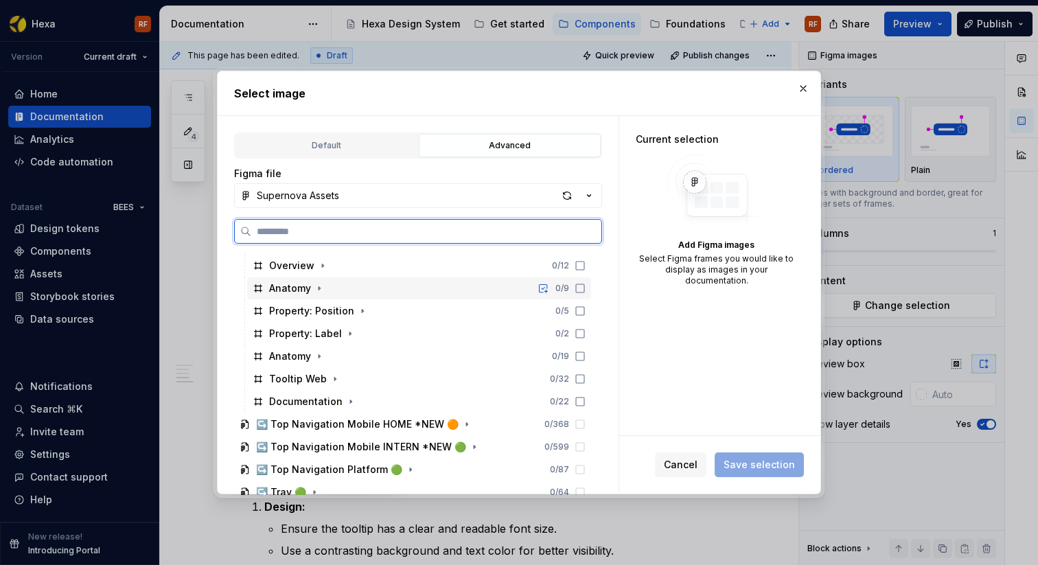
scroll to position [2355, 0]
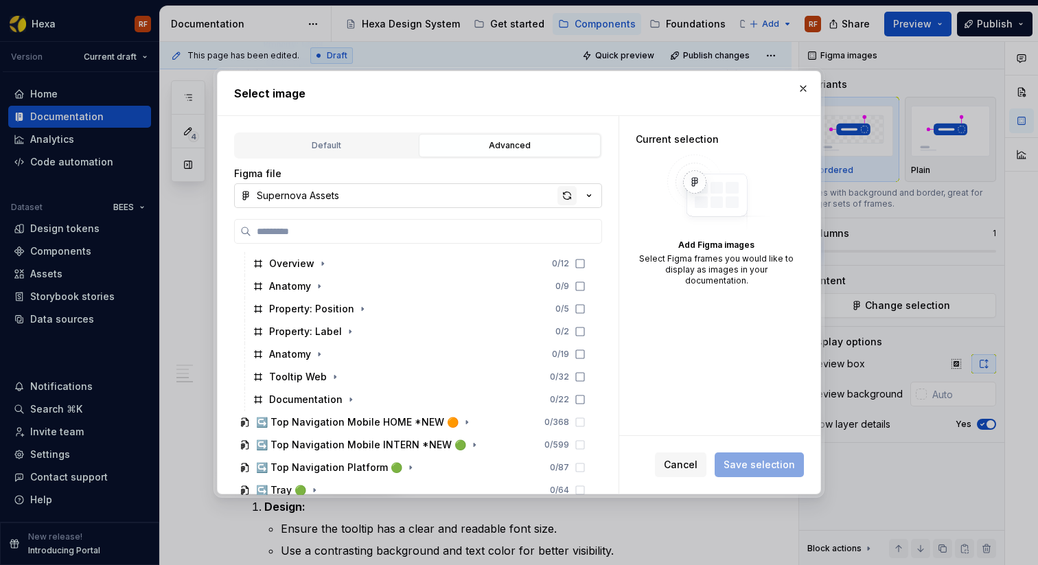
click at [566, 194] on div "button" at bounding box center [566, 195] width 19 height 19
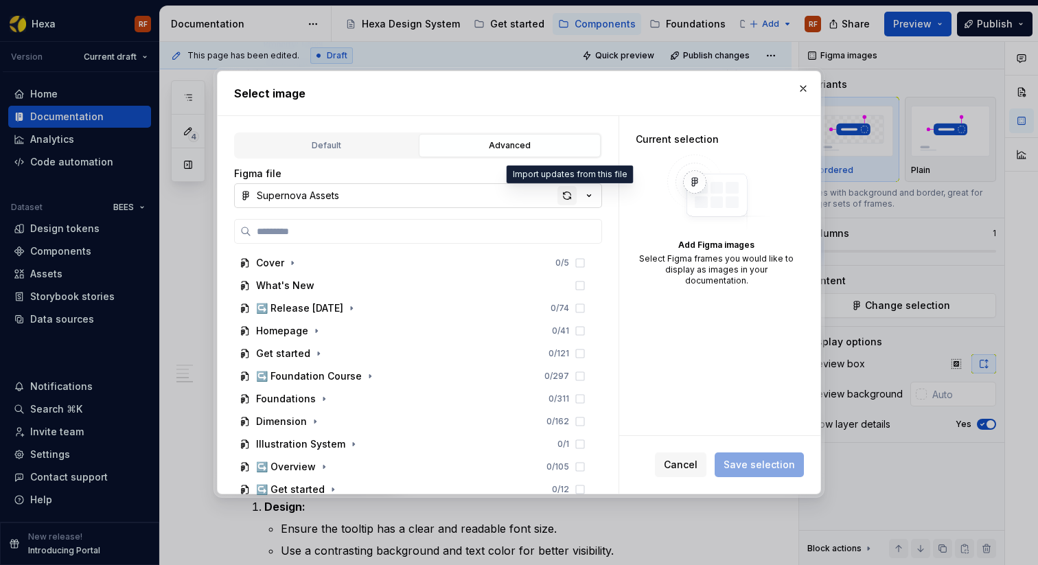
click at [566, 197] on div "button" at bounding box center [566, 195] width 19 height 19
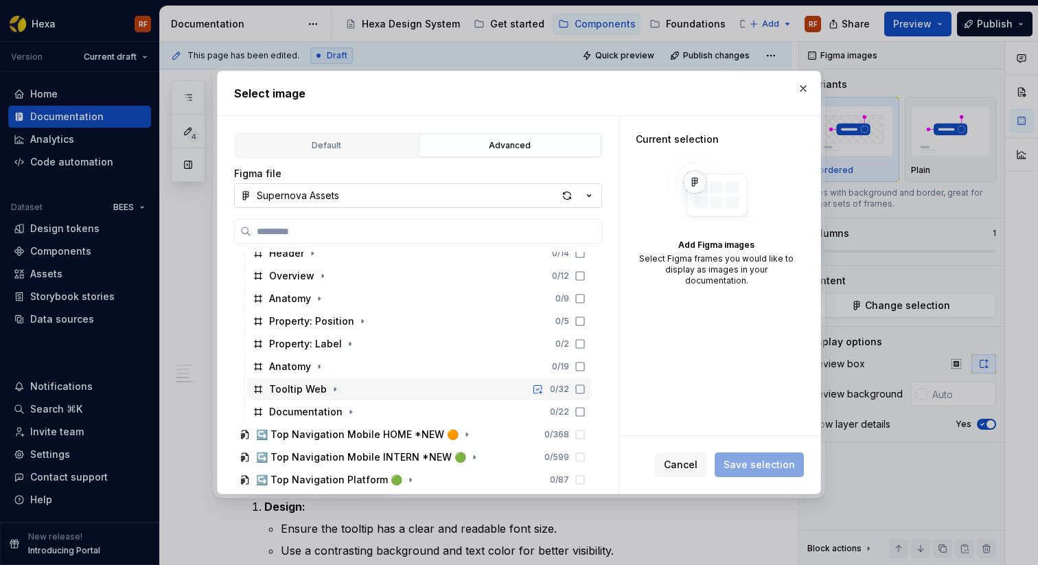
scroll to position [2340, 0]
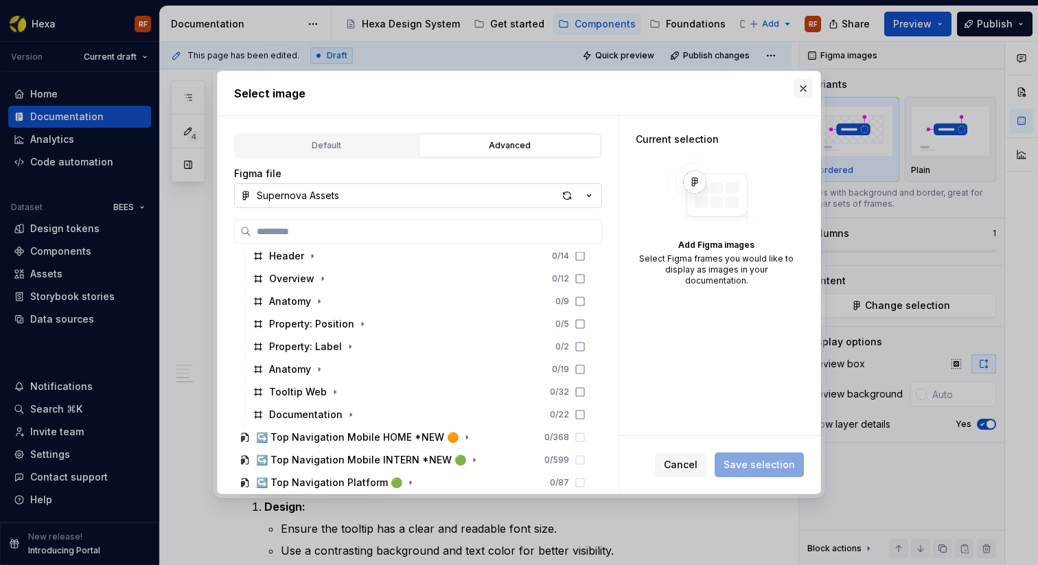
click at [800, 93] on button "button" at bounding box center [802, 88] width 19 height 19
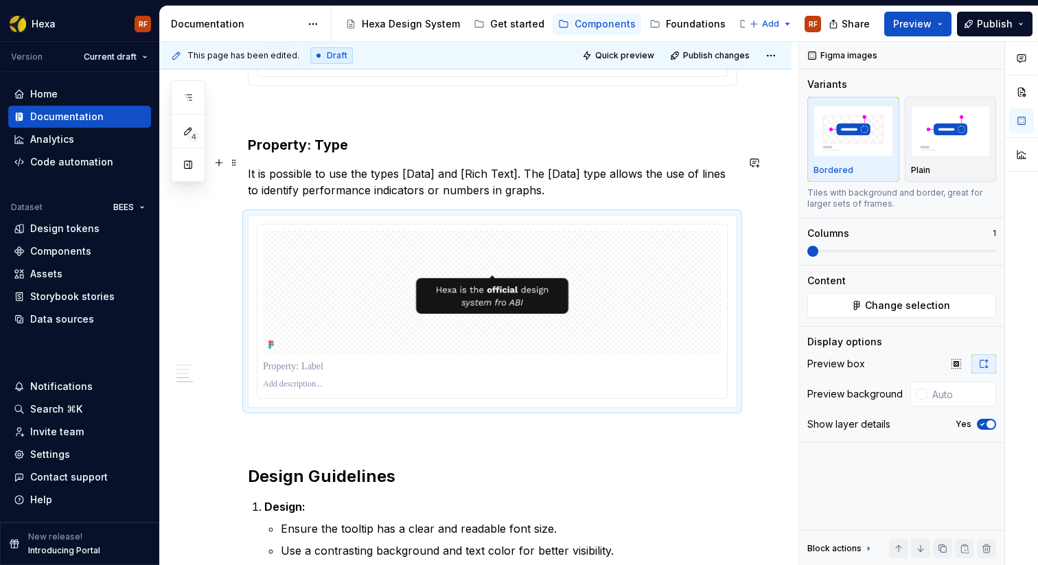
click at [616, 165] on p "It is possible to use the types [Data] and [Rich Text]. The [Data] type allows …" at bounding box center [492, 181] width 489 height 33
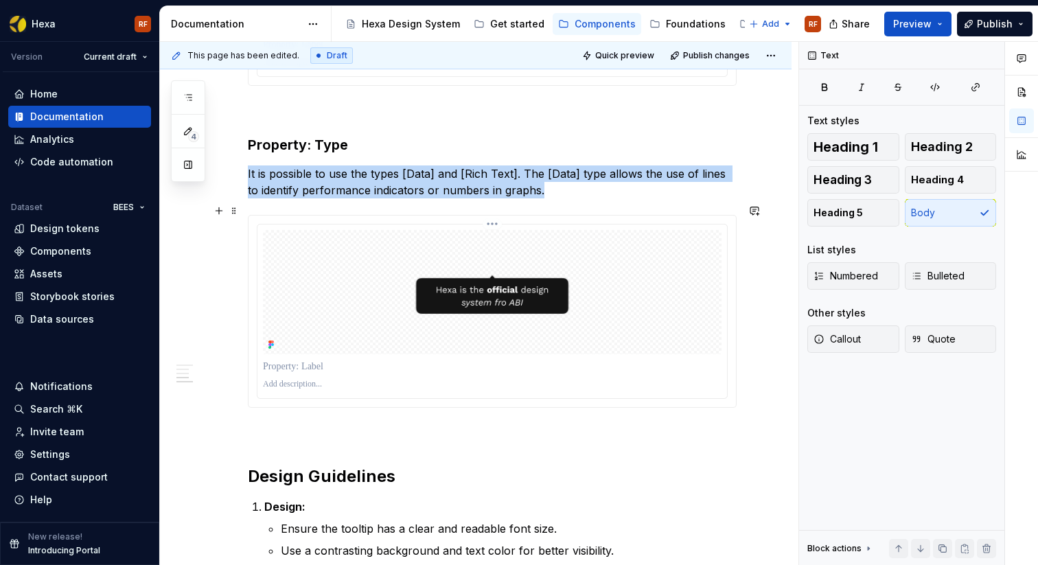
click at [537, 240] on img "To enrich screen reader interactions, please activate Accessibility in Grammarl…" at bounding box center [492, 292] width 458 height 124
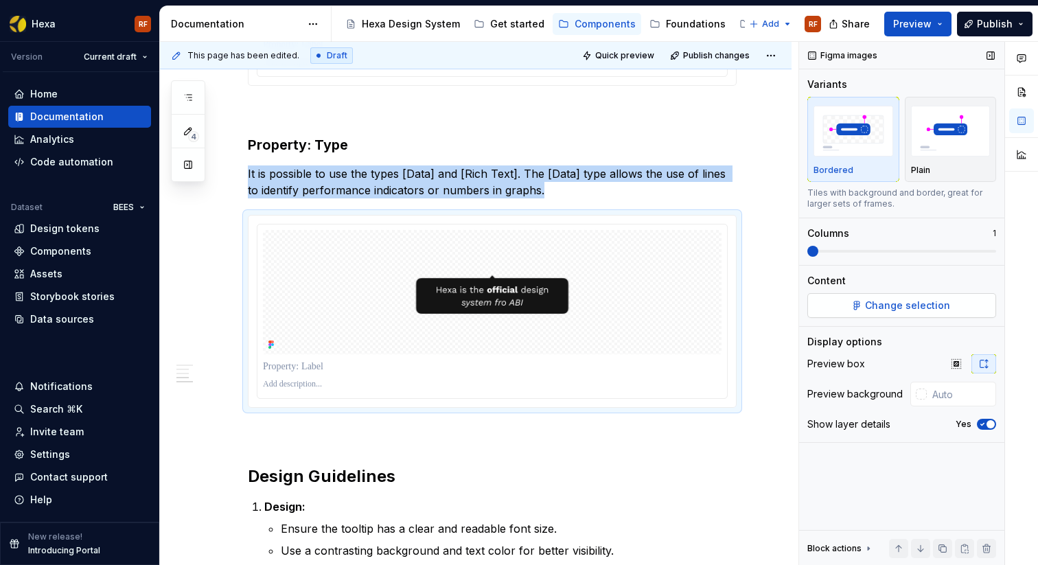
click at [881, 311] on span "Change selection" at bounding box center [907, 306] width 85 height 14
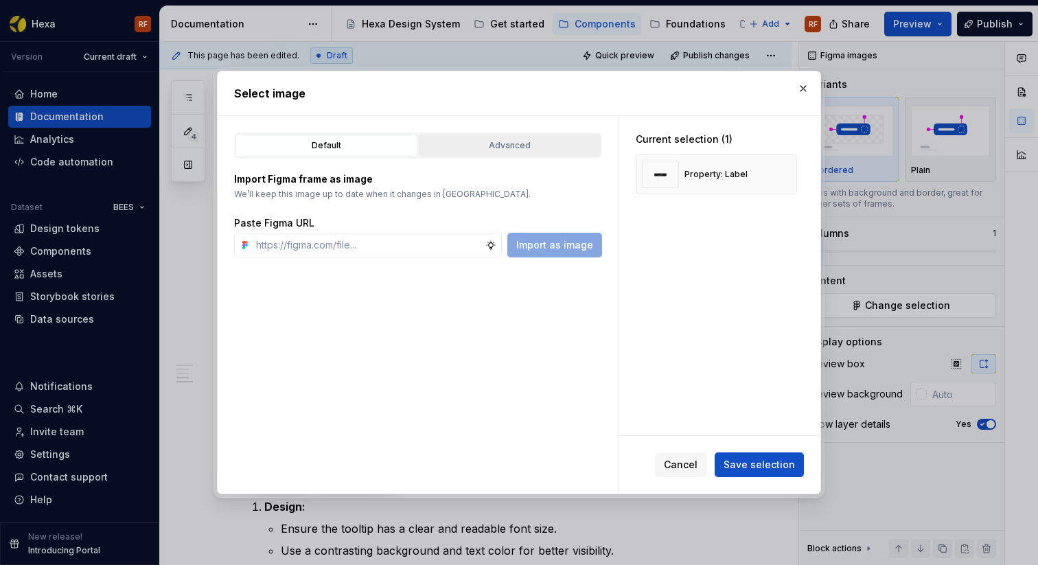
click at [539, 141] on div "Advanced" at bounding box center [509, 146] width 172 height 14
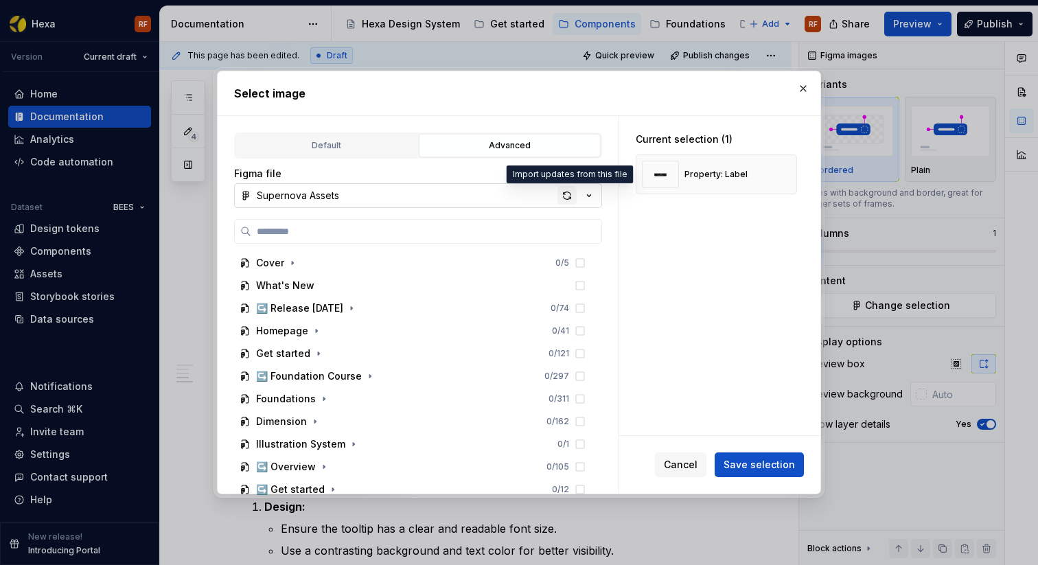
click at [568, 193] on div "button" at bounding box center [566, 195] width 19 height 19
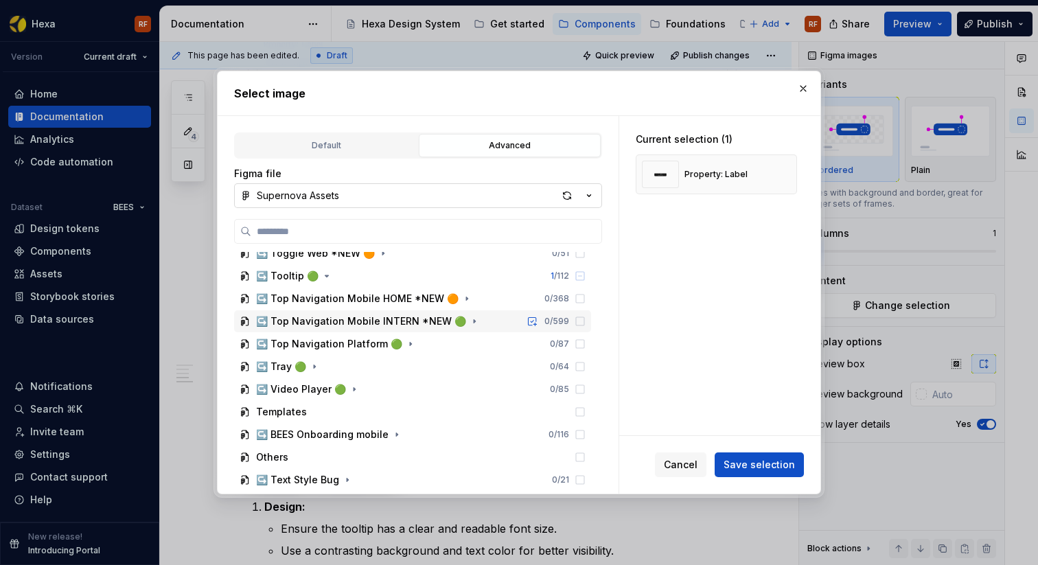
scroll to position [2154, 0]
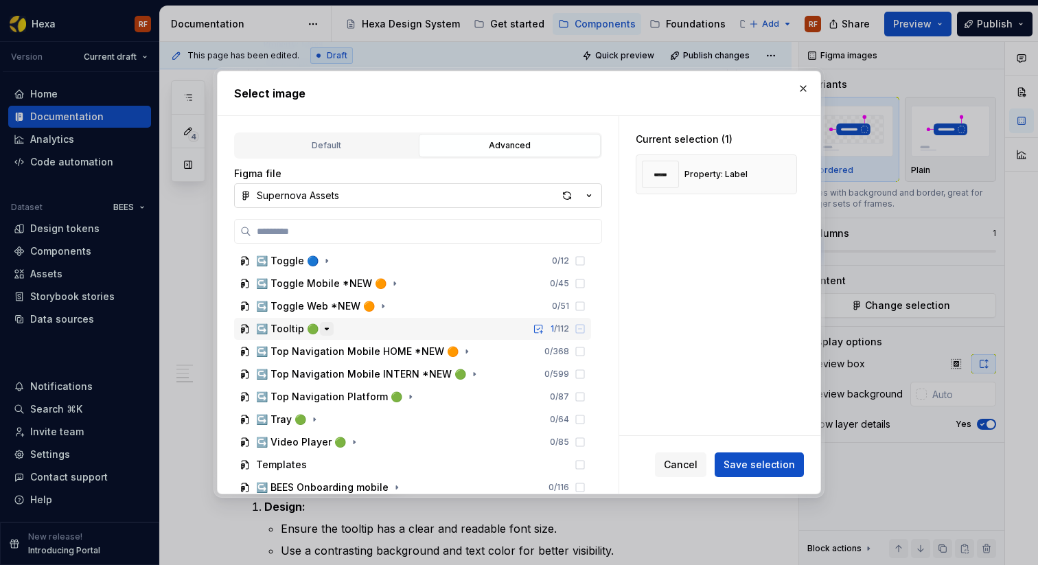
click at [321, 325] on icon "button" at bounding box center [326, 328] width 11 height 11
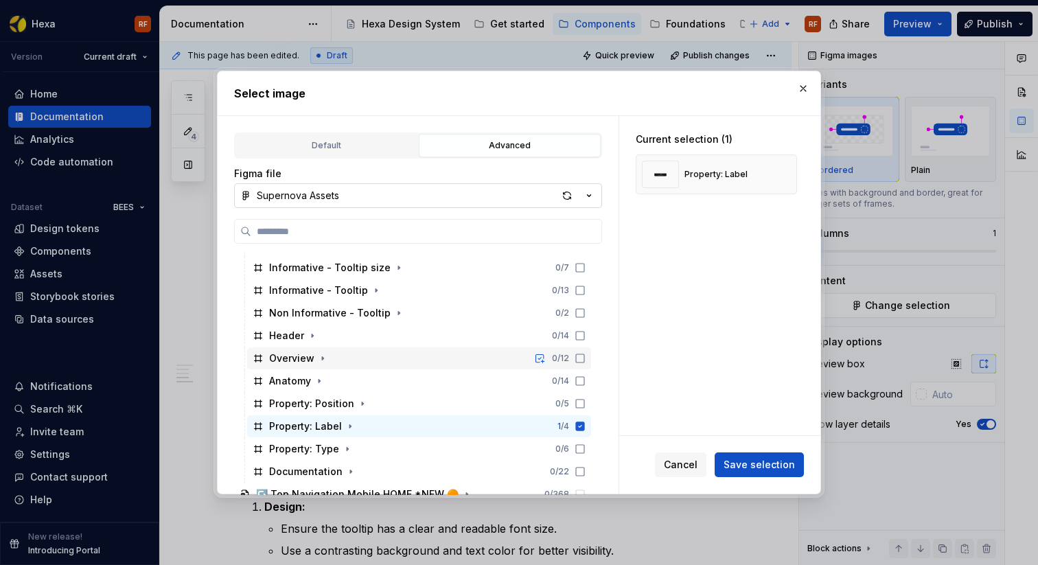
scroll to position [2262, 0]
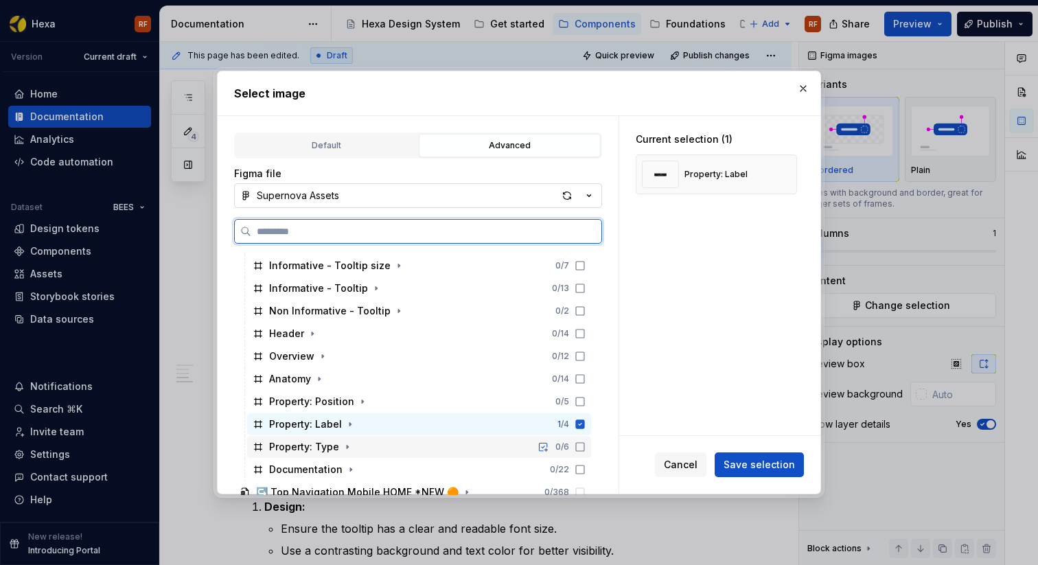
click at [366, 445] on div "Property: Type 0 / 6" at bounding box center [419, 447] width 344 height 22
click at [585, 423] on icon at bounding box center [580, 423] width 9 height 9
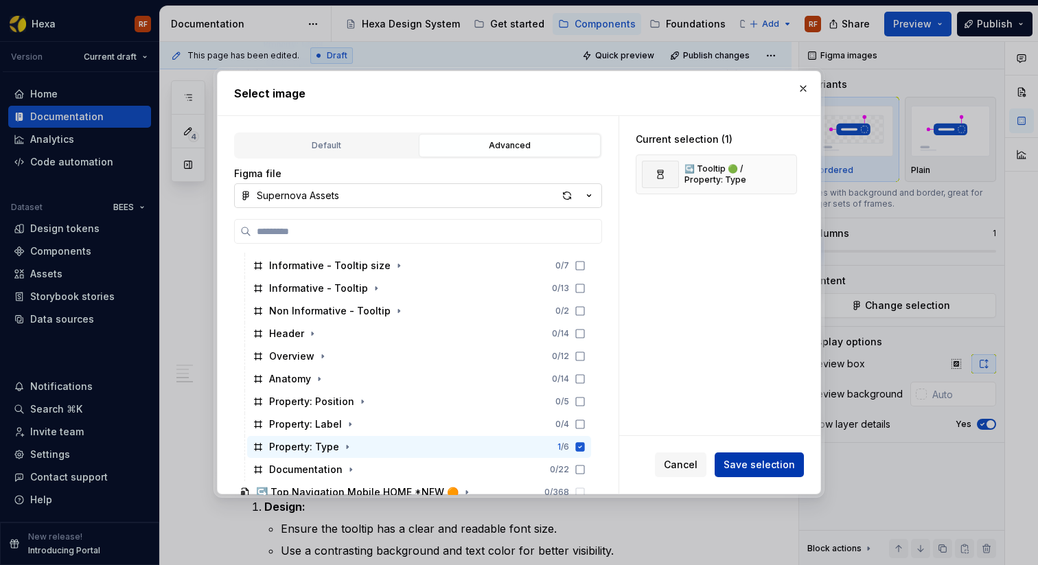
click at [728, 463] on span "Save selection" at bounding box center [758, 465] width 71 height 14
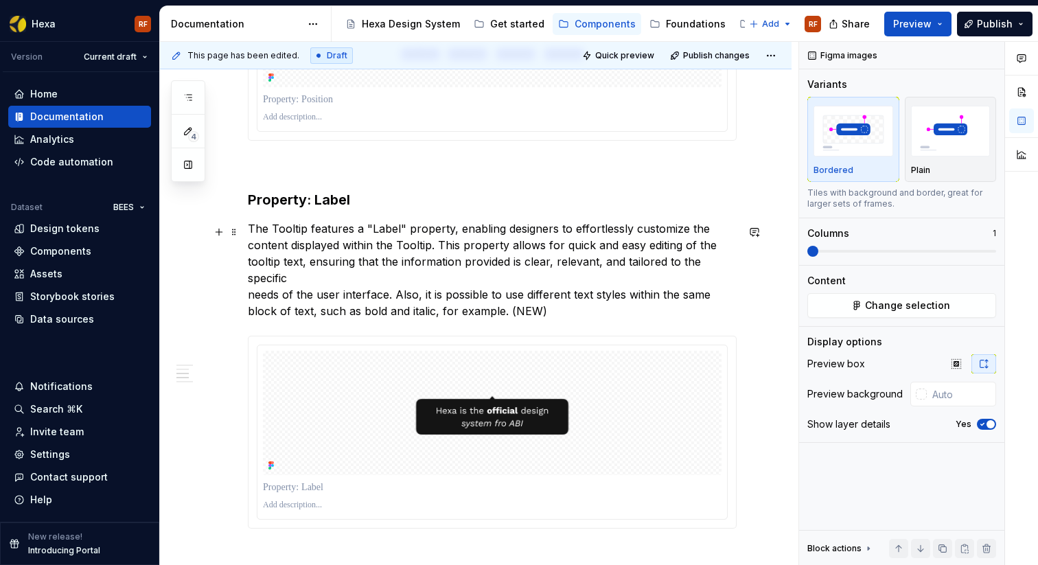
scroll to position [918, 0]
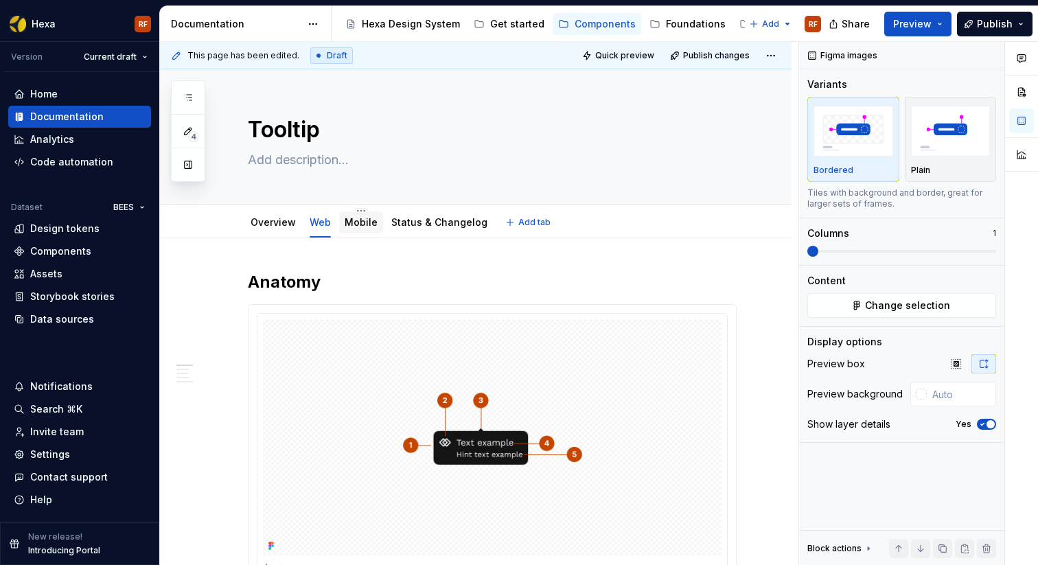
click at [356, 224] on link "Mobile" at bounding box center [361, 222] width 33 height 12
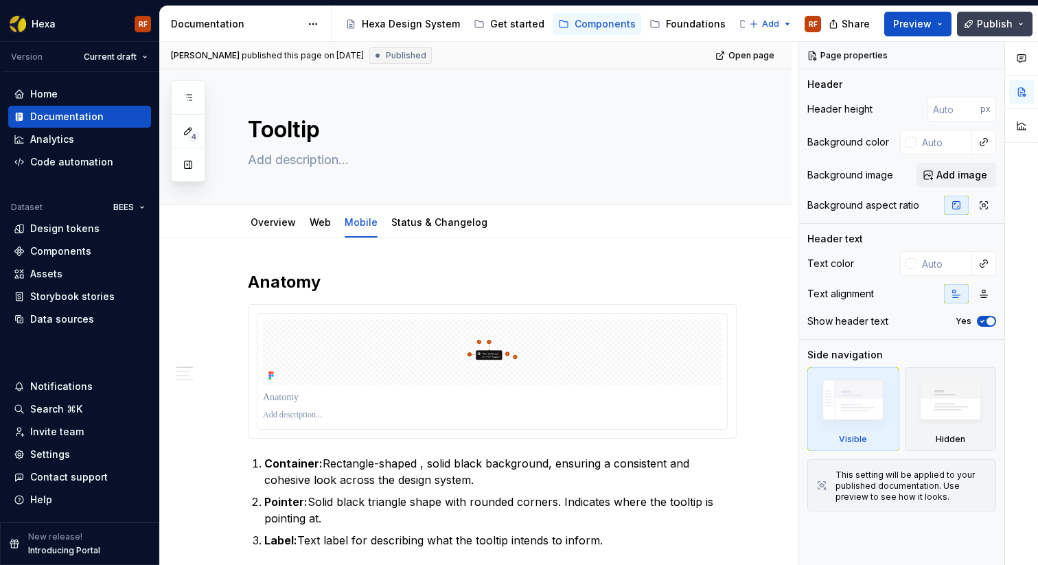
click at [1016, 23] on button "Publish" at bounding box center [994, 24] width 75 height 25
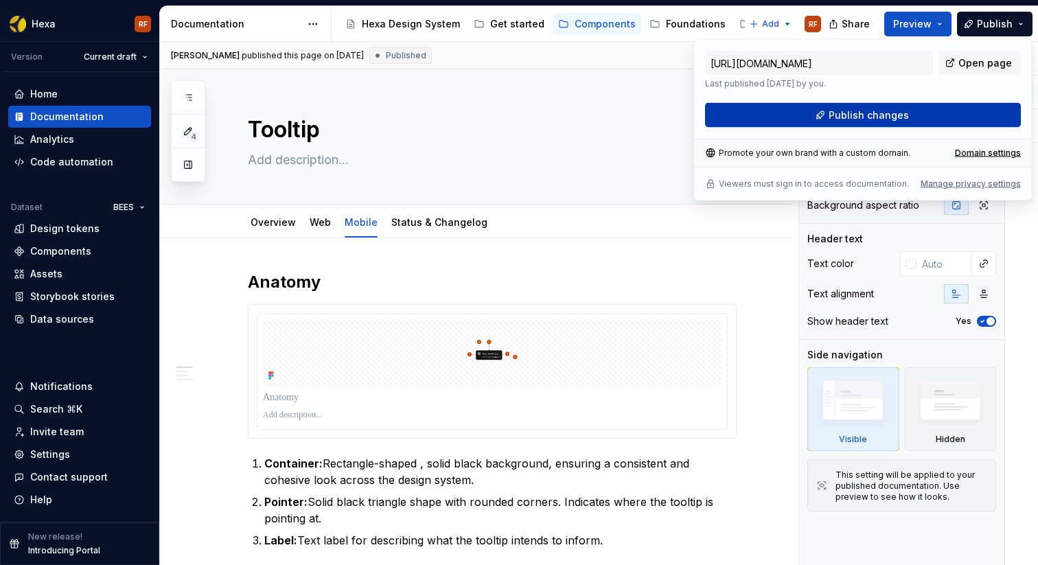
click at [844, 115] on span "Publish changes" at bounding box center [868, 115] width 80 height 14
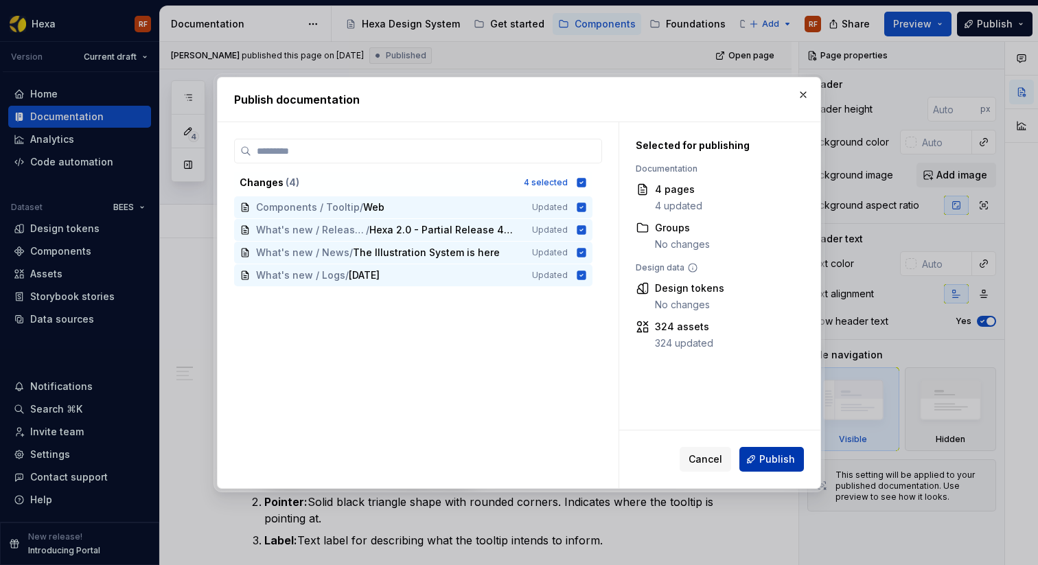
click at [777, 459] on span "Publish" at bounding box center [777, 459] width 36 height 14
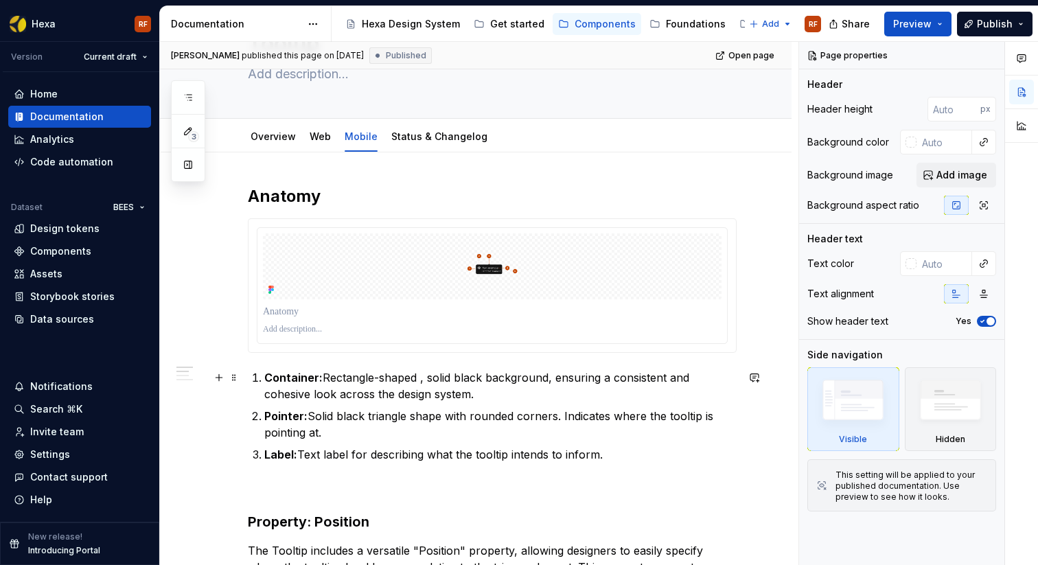
scroll to position [86, 0]
type textarea "*"
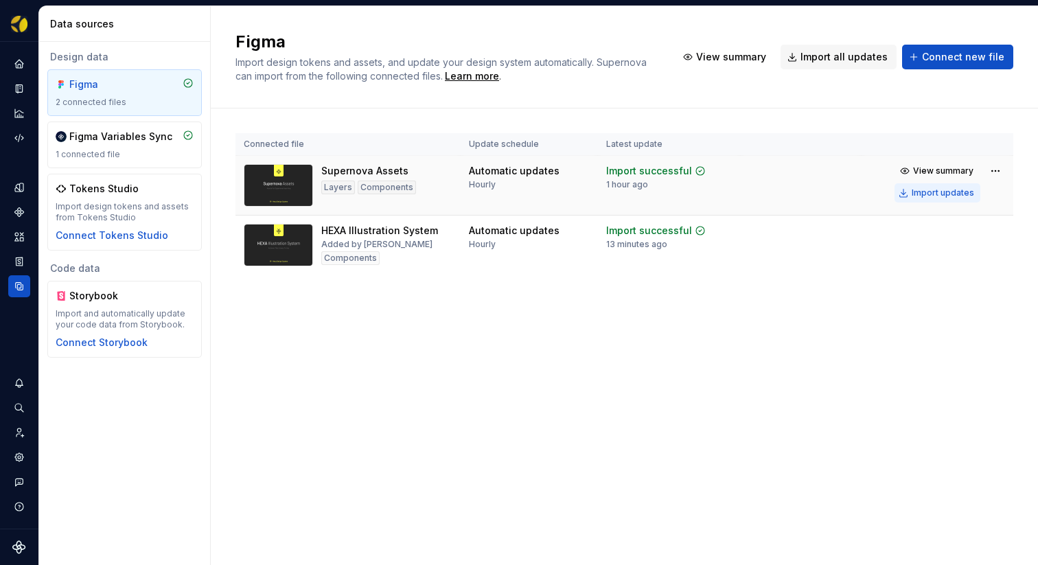
click at [951, 194] on div "Import updates" at bounding box center [942, 192] width 62 height 11
click at [918, 193] on div "Import updates" at bounding box center [942, 192] width 62 height 11
